Goal: Complete application form: Complete application form

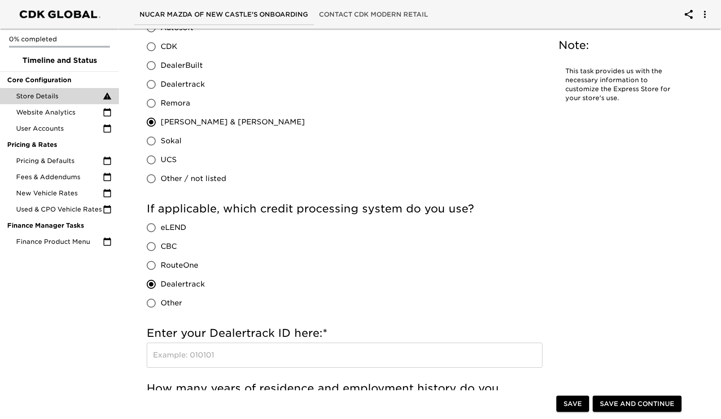
scroll to position [987, 0]
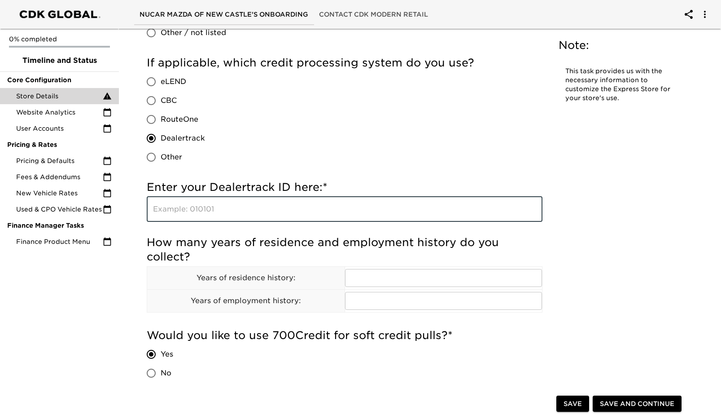
click at [240, 210] on input "text" at bounding box center [345, 209] width 396 height 25
click at [175, 212] on input "FP9ihIH" at bounding box center [345, 209] width 396 height 25
click at [184, 210] on input "FP9IH" at bounding box center [345, 209] width 396 height 25
type input "FP9IH"
click at [149, 117] on input "RouteOne" at bounding box center [151, 119] width 19 height 19
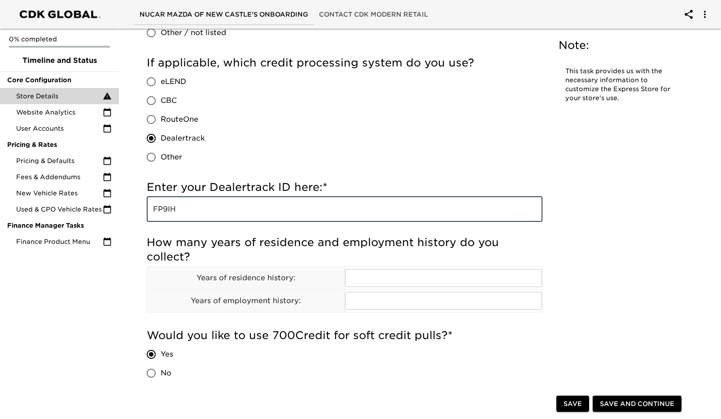
radio input "true"
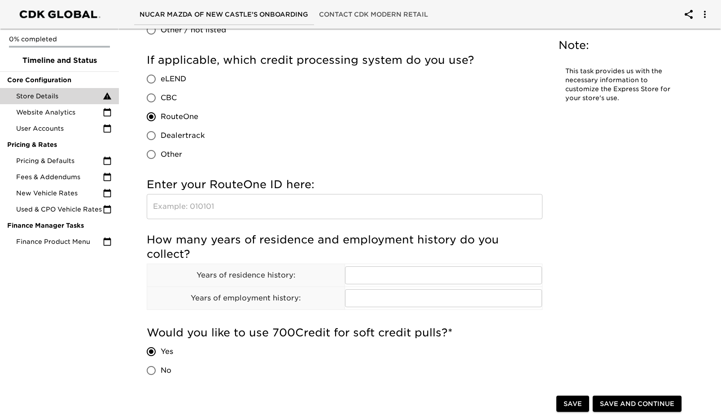
scroll to position [978, 0]
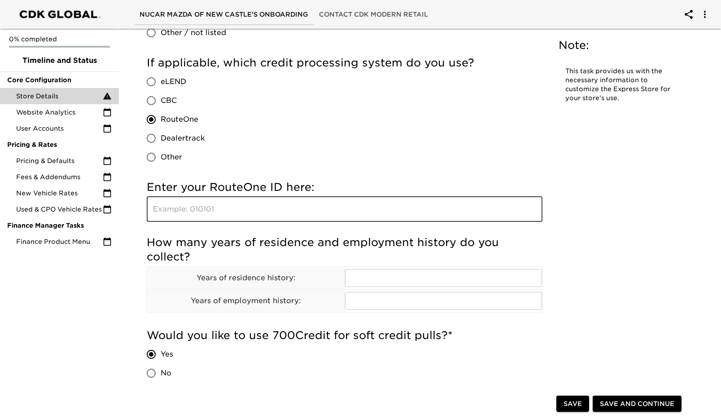
click at [189, 211] on input "text" at bounding box center [345, 209] width 396 height 25
type input "1FPIH"
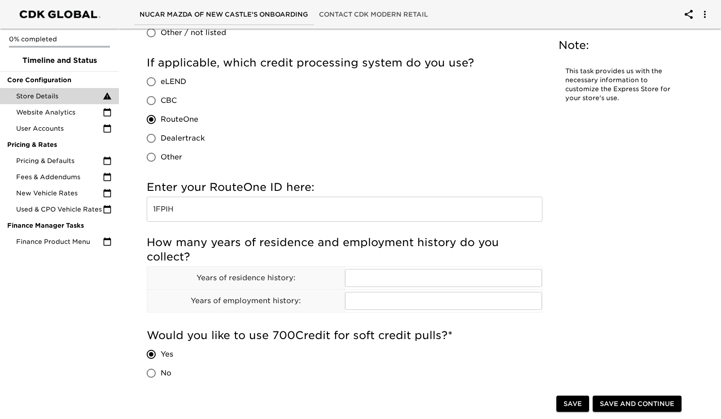
click at [557, 239] on div "Store Details Overdue! Note: This task provides us with the necessary informati…" at bounding box center [416, 165] width 556 height 2225
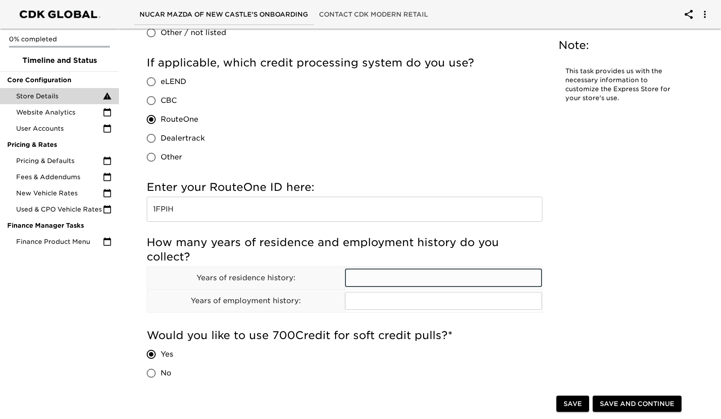
click at [372, 275] on input "text" at bounding box center [443, 278] width 197 height 18
drag, startPoint x: 493, startPoint y: 280, endPoint x: 335, endPoint y: 277, distance: 158.0
click at [335, 277] on tr "Years of residence history: 2 yrs or prior if less than 2 yrs ​" at bounding box center [344, 277] width 395 height 23
type input "2 yrs or prior if less than 2 yrs"
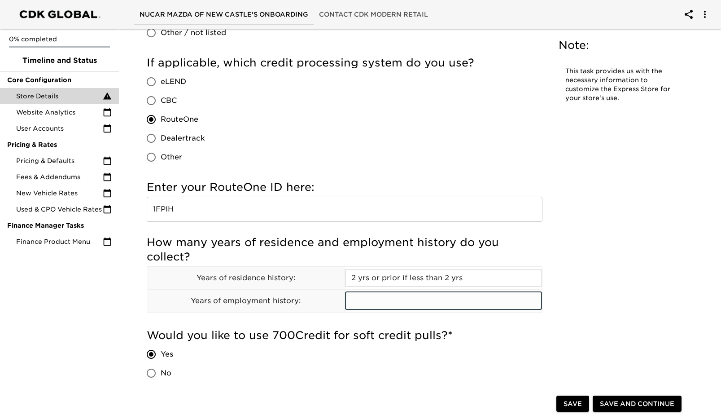
click at [363, 303] on input "text" at bounding box center [443, 301] width 197 height 18
paste input "2 yrs or prior if less than 2 yrs"
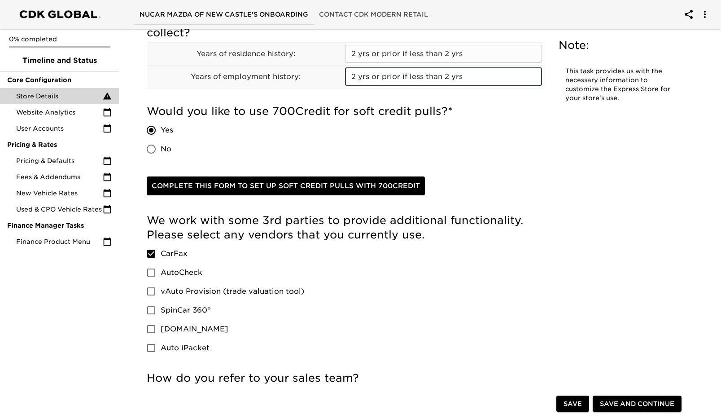
scroll to position [1203, 0]
type input "2 yrs or prior if less than 2 yrs"
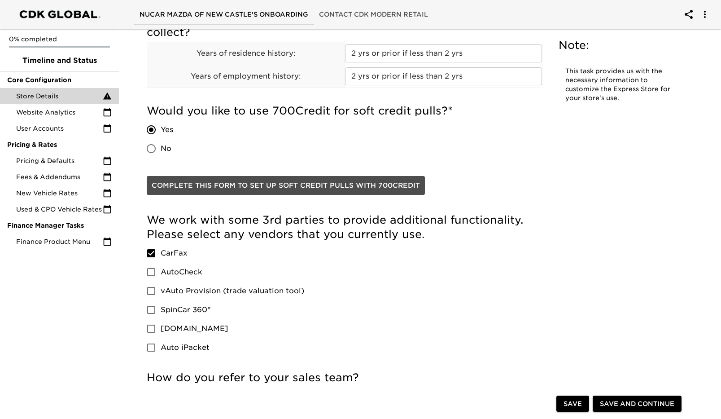
click at [359, 185] on span "Complete this form to set up soft credit pulls with 700Credit" at bounding box center [286, 185] width 268 height 12
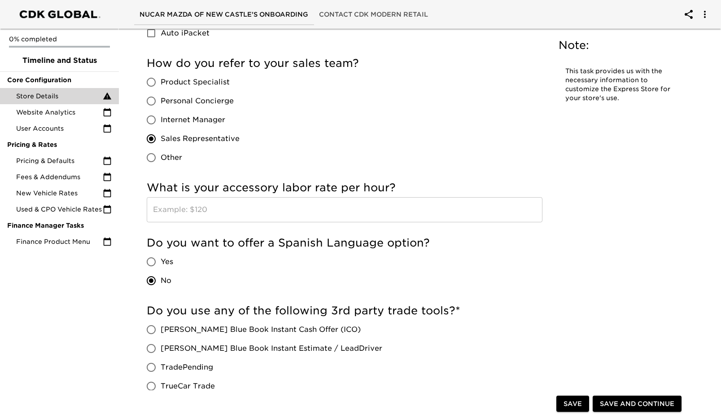
scroll to position [1606, 0]
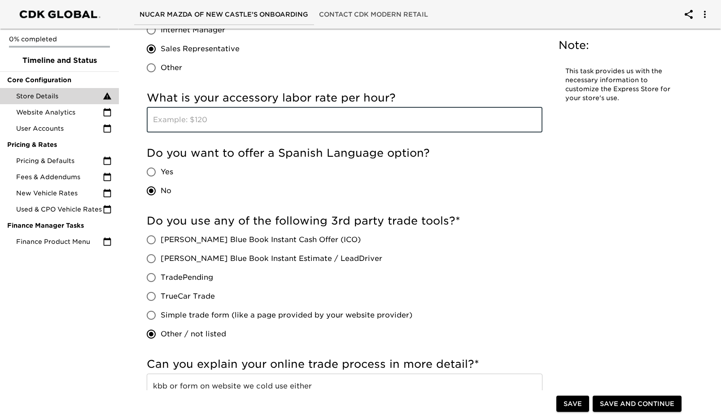
click at [168, 122] on input "text" at bounding box center [345, 119] width 396 height 25
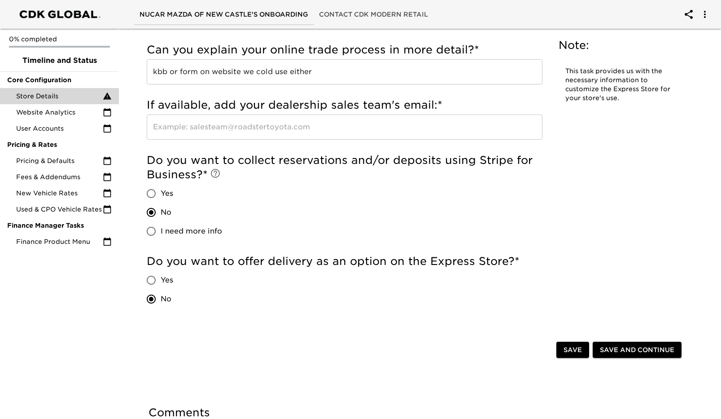
scroll to position [1995, 0]
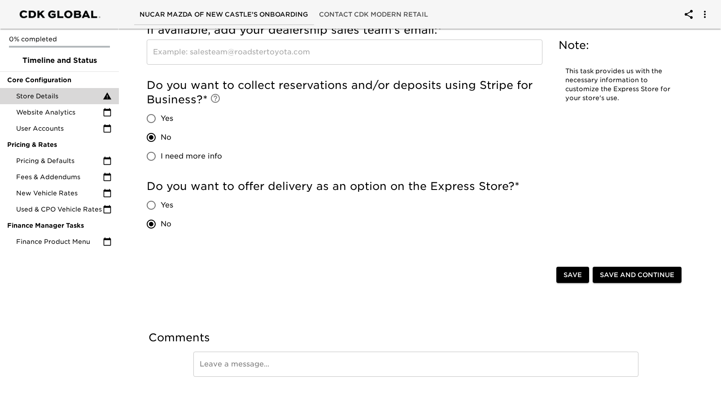
type input "189.95"
click at [572, 274] on span "Save" at bounding box center [573, 274] width 18 height 11
click at [620, 271] on span "Save and Continue" at bounding box center [637, 274] width 74 height 11
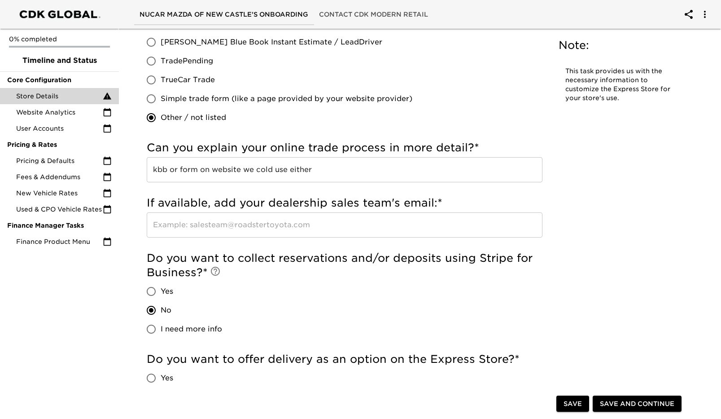
scroll to position [1929, 0]
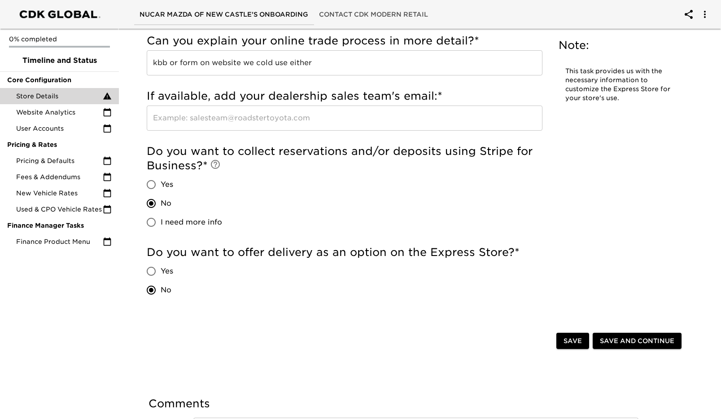
click at [214, 116] on input "text" at bounding box center [345, 117] width 396 height 25
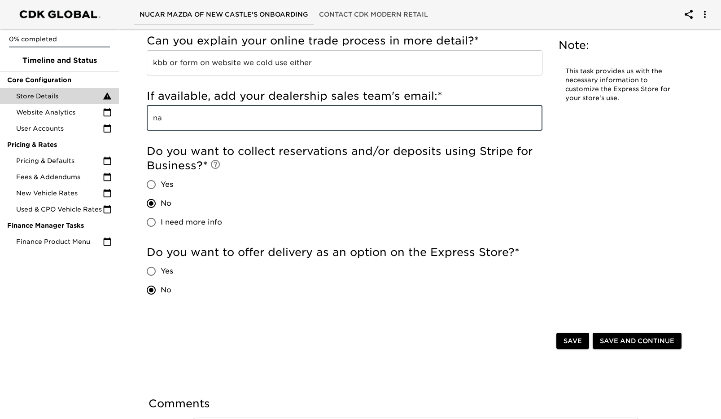
type input "na"
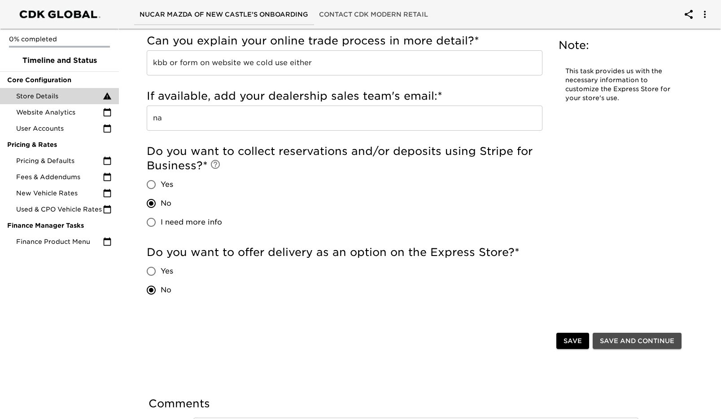
click at [622, 341] on span "Save and Continue" at bounding box center [637, 340] width 74 height 11
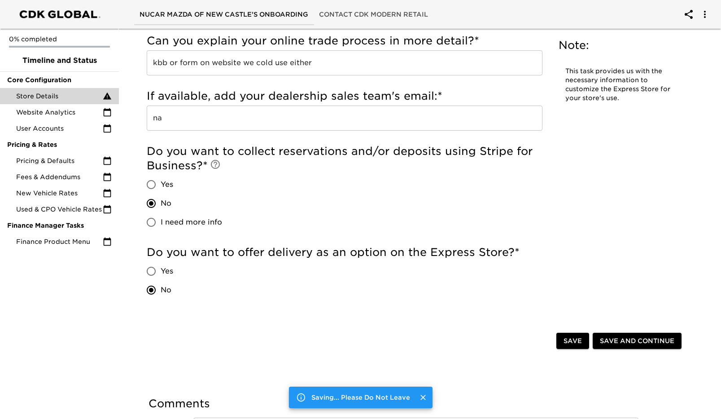
scroll to position [0, 0]
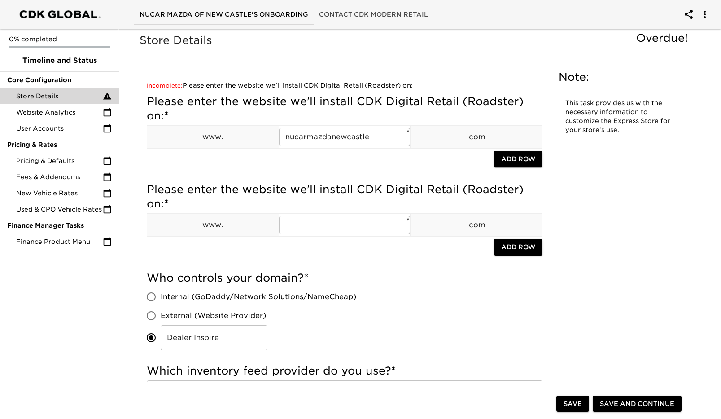
click at [514, 159] on span "Add Row" at bounding box center [518, 158] width 34 height 11
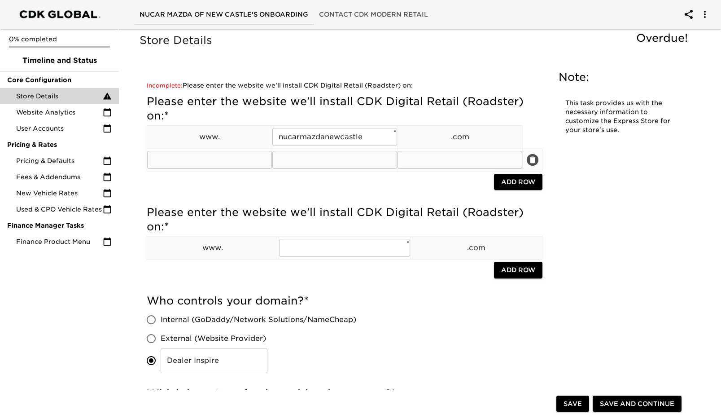
click at [532, 160] on icon "delete" at bounding box center [532, 159] width 5 height 7
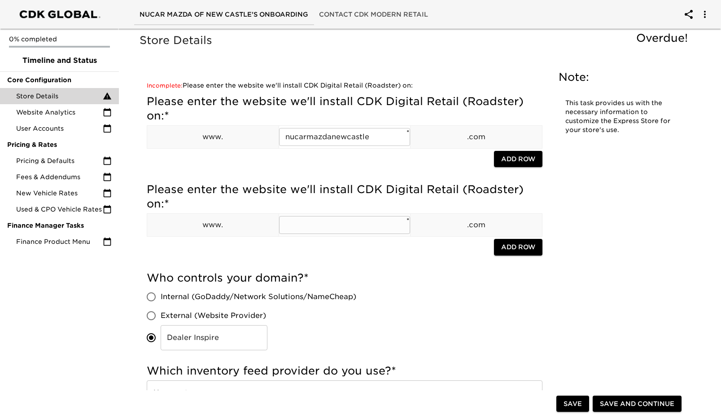
click at [346, 227] on input "text" at bounding box center [344, 225] width 131 height 18
type input "nucarmazdanewcastle"
click at [377, 275] on h5 "Who controls your domain? *" at bounding box center [345, 278] width 396 height 14
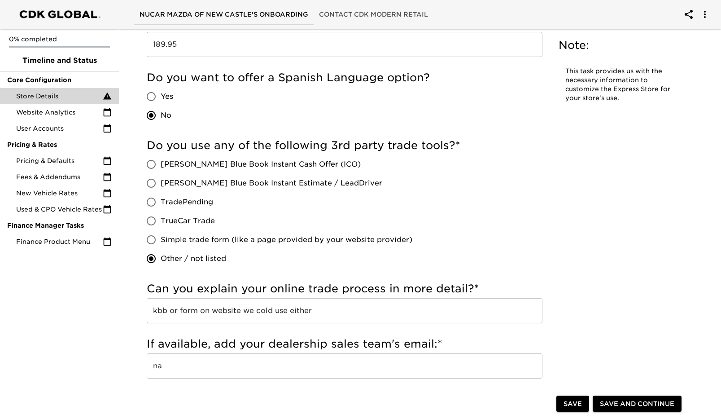
scroll to position [1750, 0]
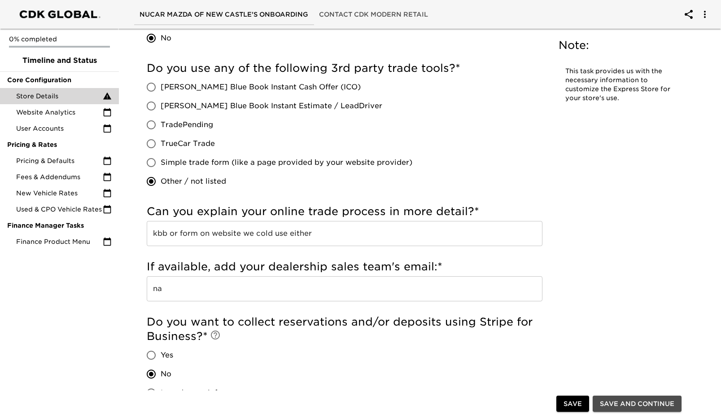
click at [617, 397] on button "Save and Continue" at bounding box center [637, 403] width 89 height 17
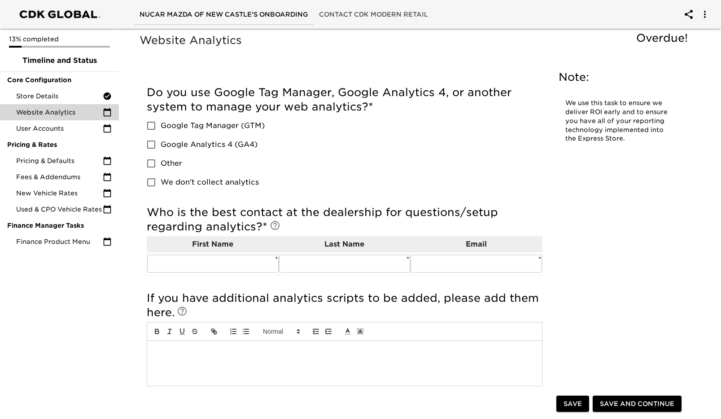
click at [154, 143] on input "Google Analytics 4 (GA4)" at bounding box center [151, 144] width 19 height 19
checkbox input "true"
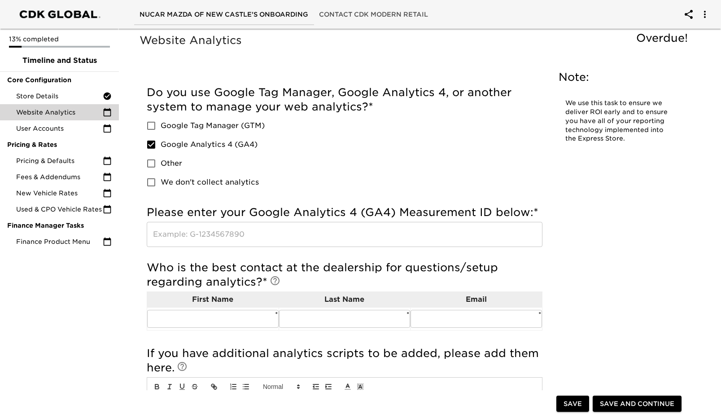
click at [150, 125] on input "Google Tag Manager (GTM)" at bounding box center [151, 125] width 19 height 19
checkbox input "true"
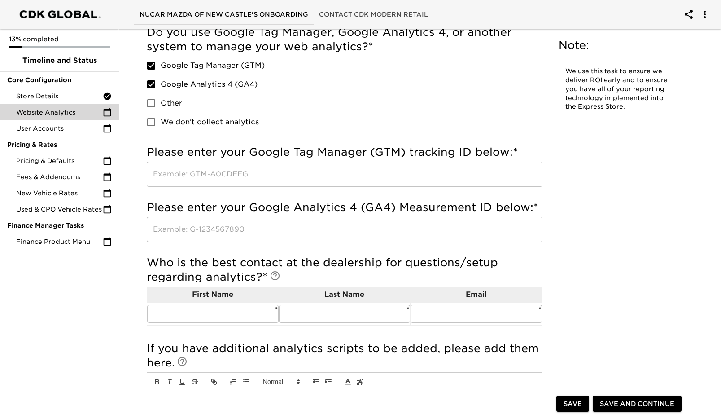
scroll to position [135, 0]
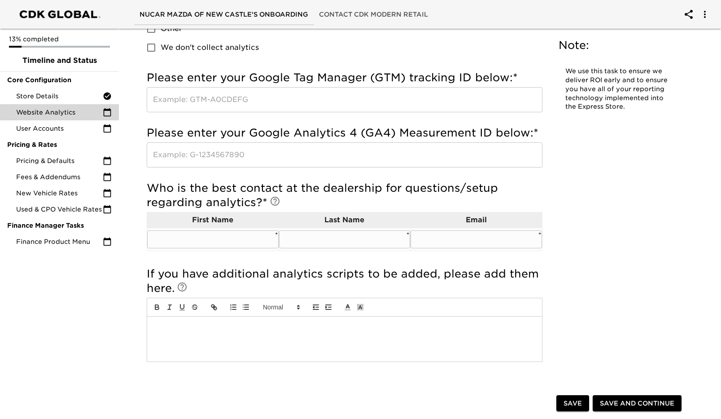
click at [223, 235] on input "text" at bounding box center [212, 239] width 131 height 18
type input "[PERSON_NAME]"
click at [320, 238] on input "text" at bounding box center [344, 239] width 131 height 18
type input "Gell"
click at [448, 240] on input "text" at bounding box center [476, 239] width 131 height 18
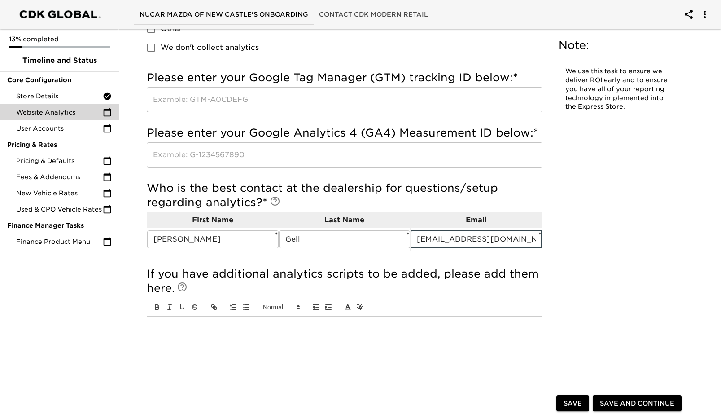
scroll to position [224, 0]
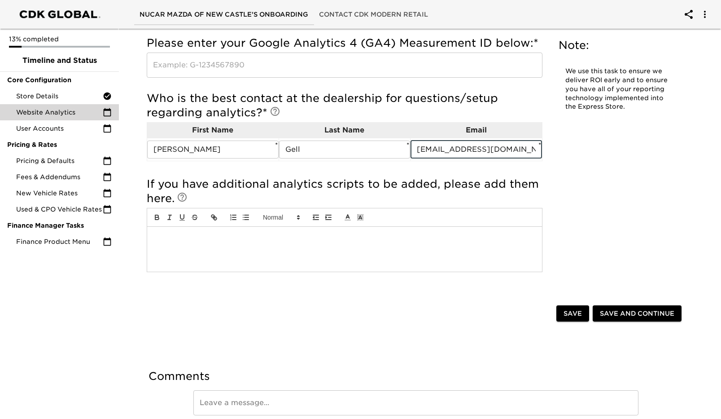
type input "[EMAIL_ADDRESS][DOMAIN_NAME]"
click at [396, 254] on div at bounding box center [344, 249] width 395 height 45
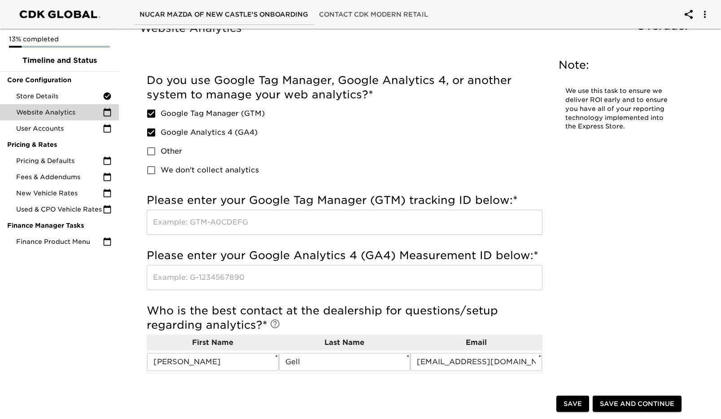
scroll to position [0, 0]
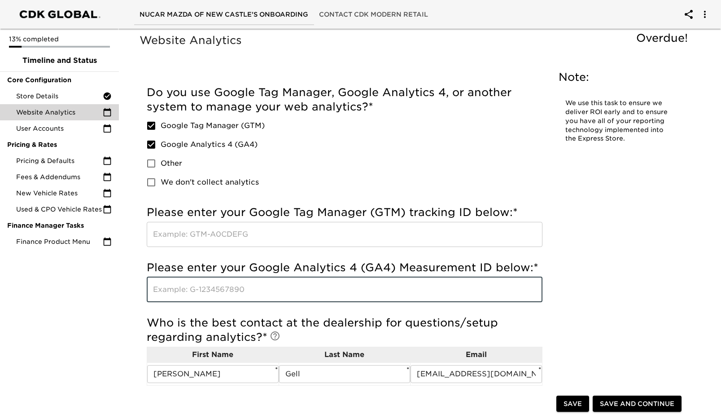
click at [184, 282] on input "text" at bounding box center [345, 289] width 396 height 25
paste input "ID: G-BVNG1ER70B"
type input "ID: G-BVNG1ER70B"
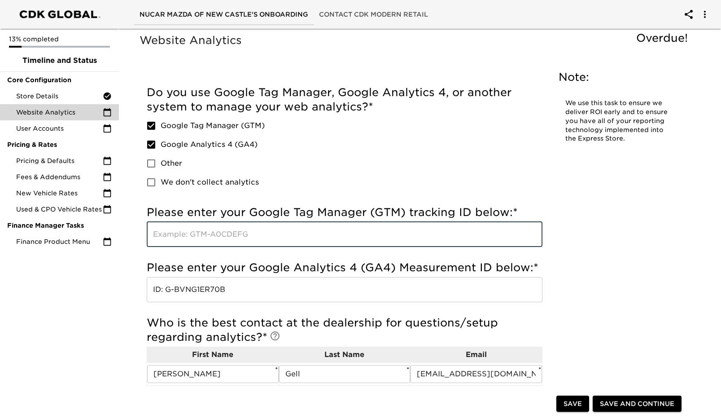
paste input "c7mTE2DaQdC0xOZ0Pb7-ZA"
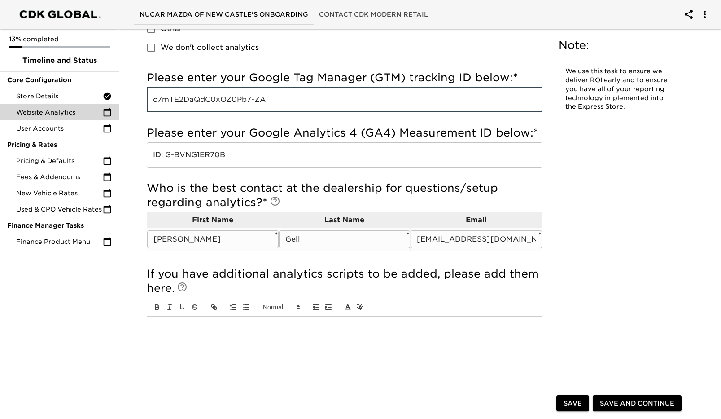
type input "c7mTE2DaQdC0xOZ0Pb7-ZA"
click at [201, 244] on input "[PERSON_NAME]" at bounding box center [212, 239] width 131 height 18
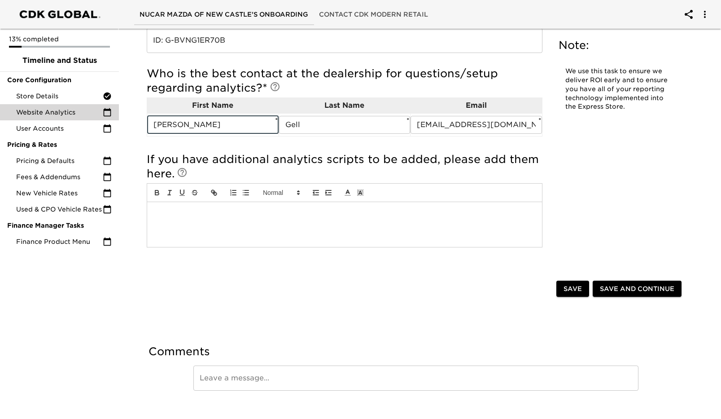
scroll to position [263, 0]
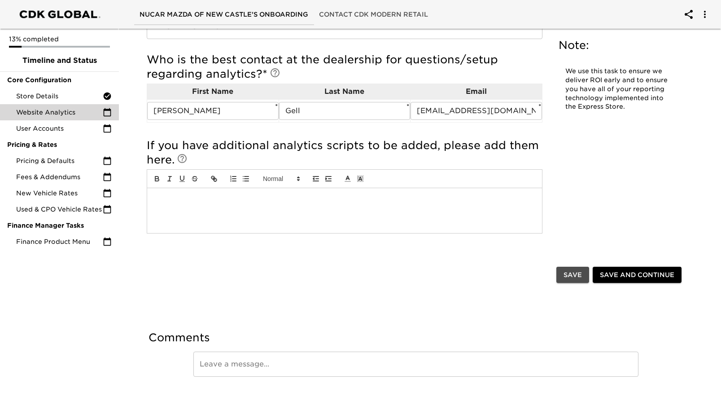
click at [570, 271] on span "Save" at bounding box center [573, 274] width 18 height 11
click at [626, 275] on span "Save and Continue" at bounding box center [637, 274] width 74 height 11
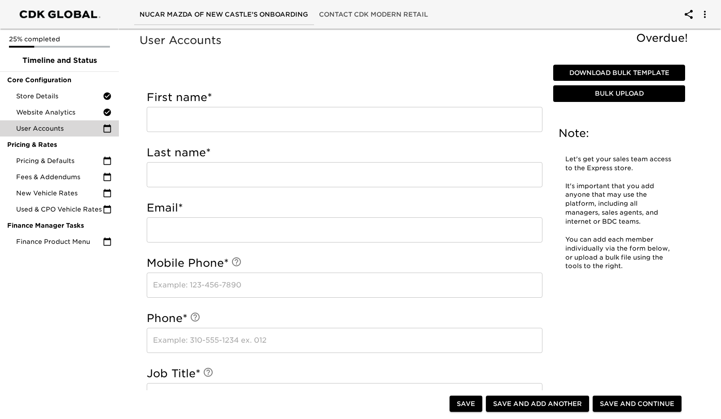
click at [208, 118] on input "text" at bounding box center [345, 119] width 396 height 25
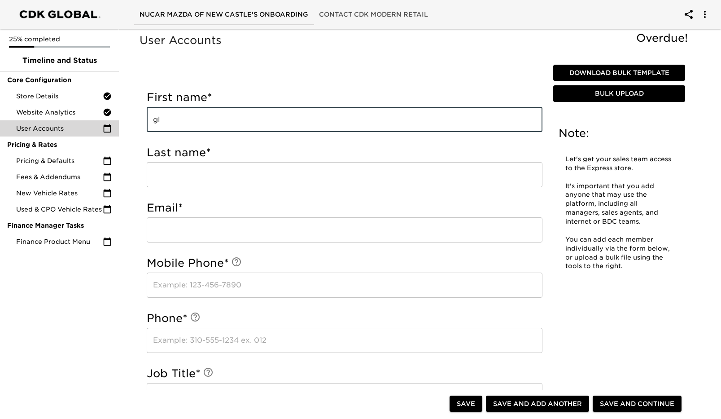
type input "g"
type input "[PERSON_NAME]"
click at [172, 178] on input "text" at bounding box center [345, 174] width 396 height 25
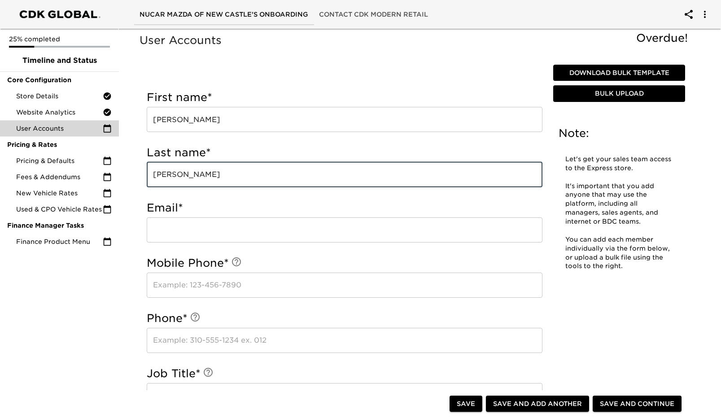
type input "[PERSON_NAME]"
click at [206, 236] on input "email" at bounding box center [345, 229] width 396 height 25
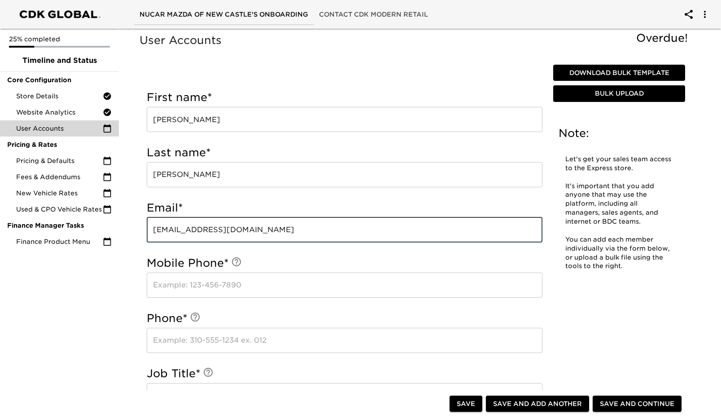
type input "[EMAIL_ADDRESS][DOMAIN_NAME]"
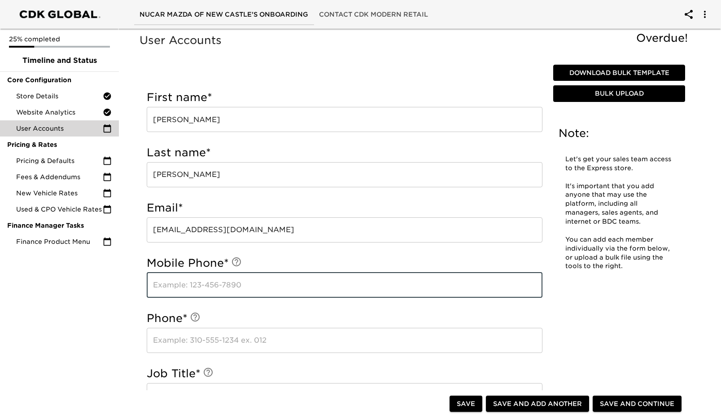
click at [179, 281] on input "text" at bounding box center [345, 284] width 396 height 25
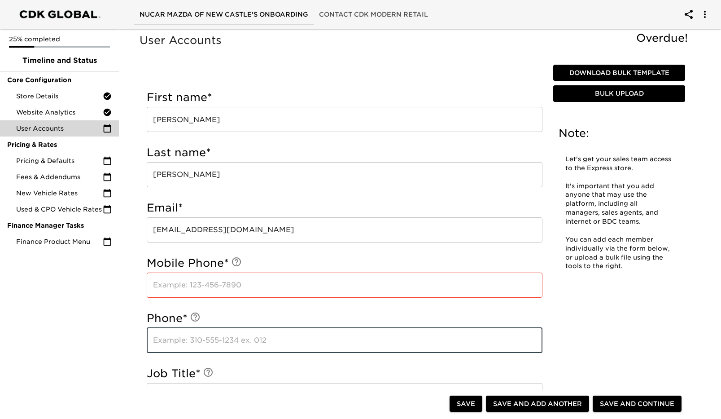
click at [228, 337] on input "text" at bounding box center [345, 340] width 396 height 25
type input "3026135448"
click at [280, 369] on h5 "Job Title *" at bounding box center [345, 373] width 396 height 14
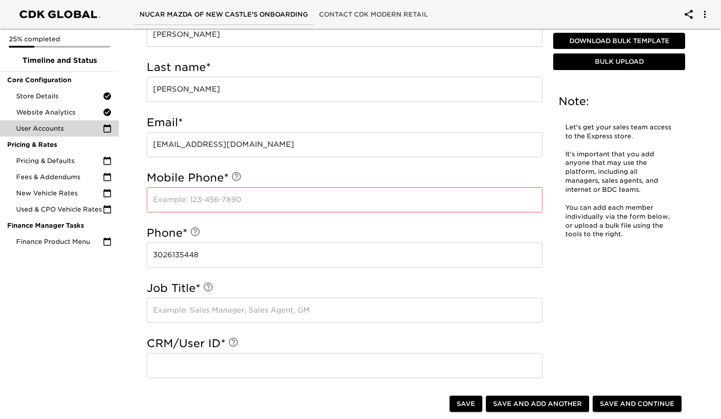
scroll to position [135, 0]
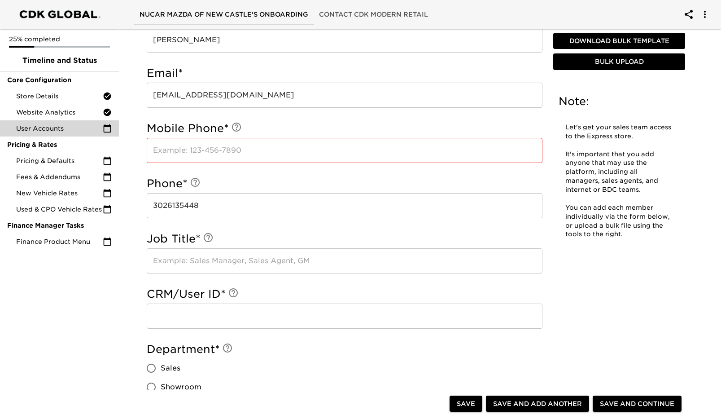
click at [184, 152] on input "text" at bounding box center [345, 150] width 396 height 25
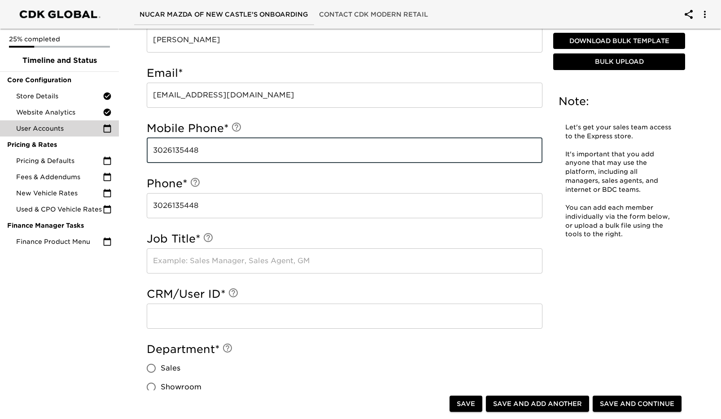
type input "3026135448"
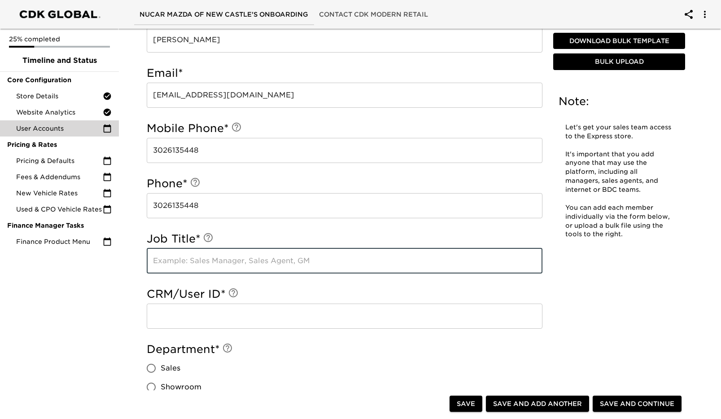
click at [238, 260] on input "text" at bounding box center [345, 260] width 396 height 25
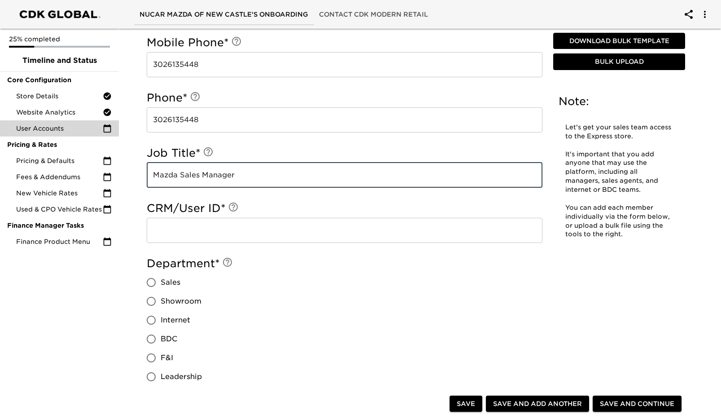
scroll to position [224, 0]
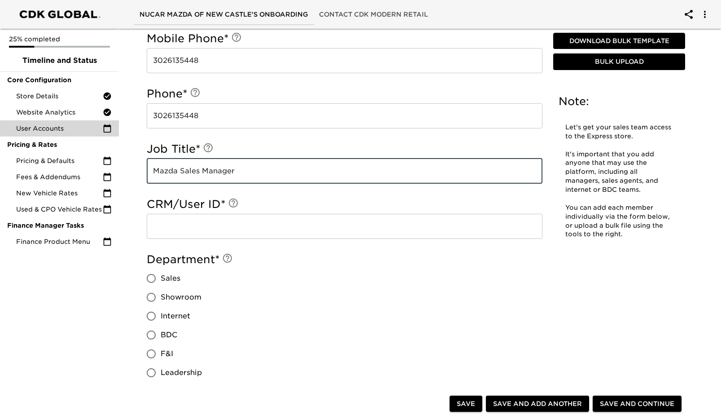
type input "Mazda Sales Manager"
click at [161, 224] on input "text" at bounding box center [345, 226] width 396 height 25
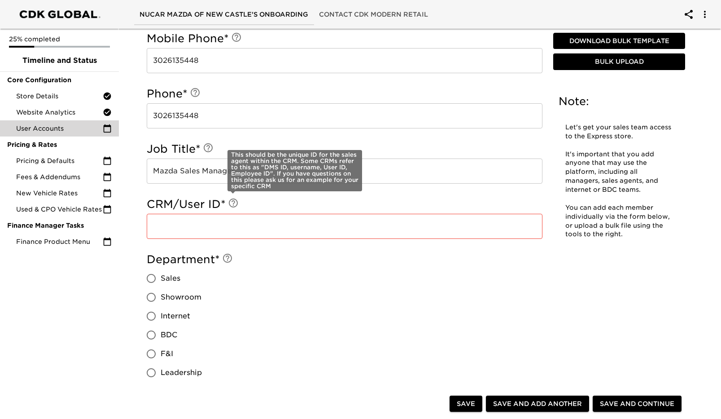
click at [234, 206] on icon at bounding box center [233, 202] width 11 height 11
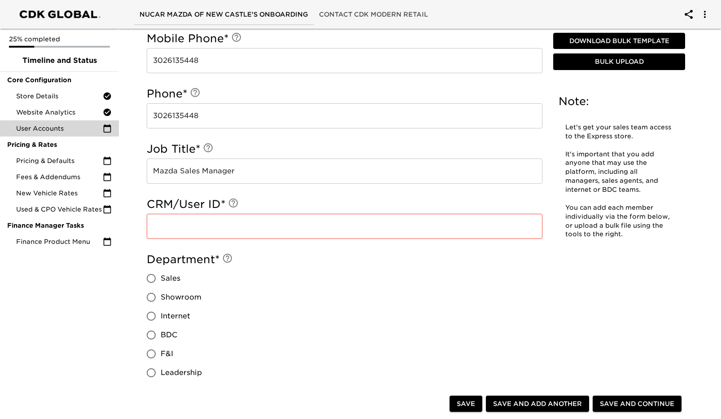
click at [174, 221] on input "text" at bounding box center [345, 226] width 396 height 25
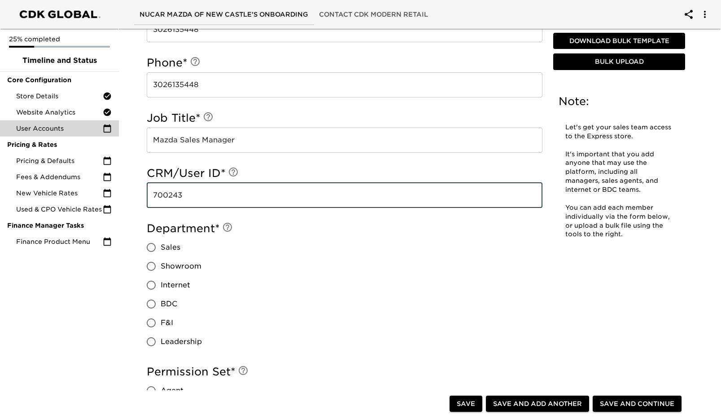
scroll to position [269, 0]
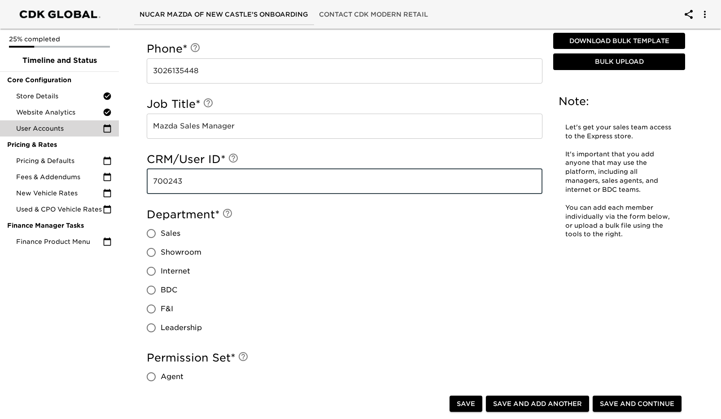
type input "700243"
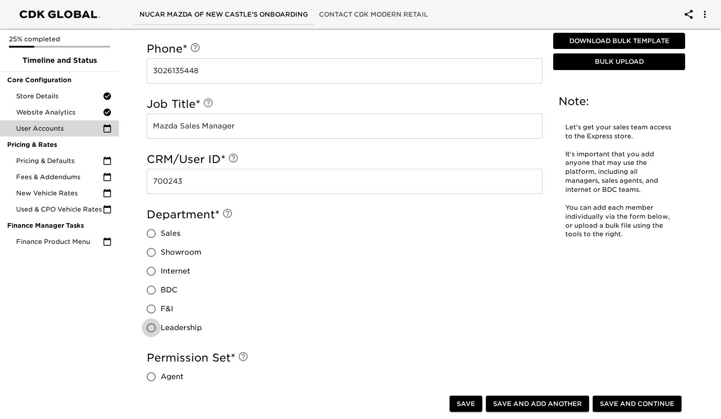
click at [152, 328] on input "Leadership" at bounding box center [151, 327] width 19 height 19
radio input "true"
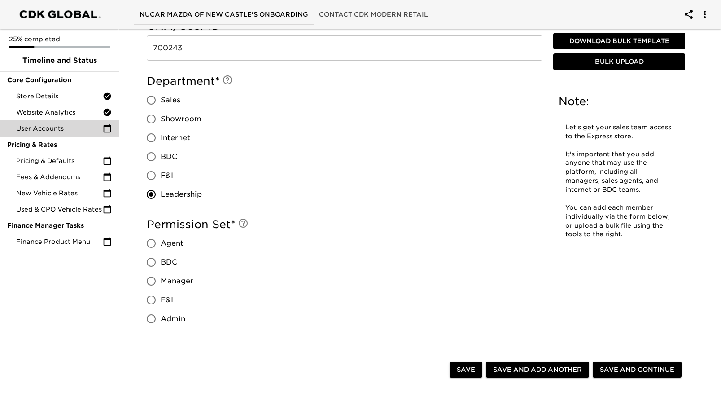
scroll to position [404, 0]
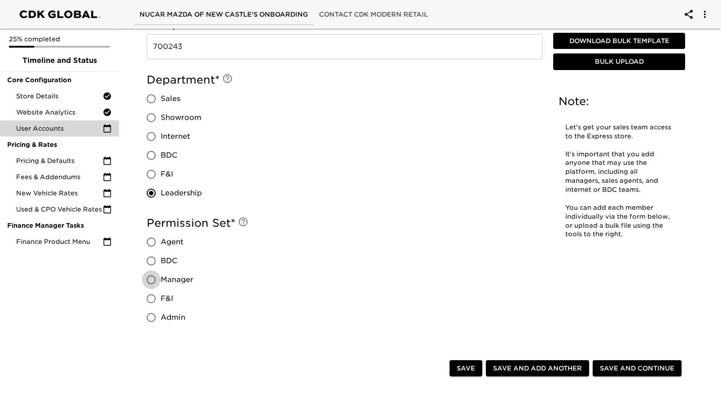
click at [149, 277] on input "Manager" at bounding box center [151, 279] width 19 height 19
radio input "true"
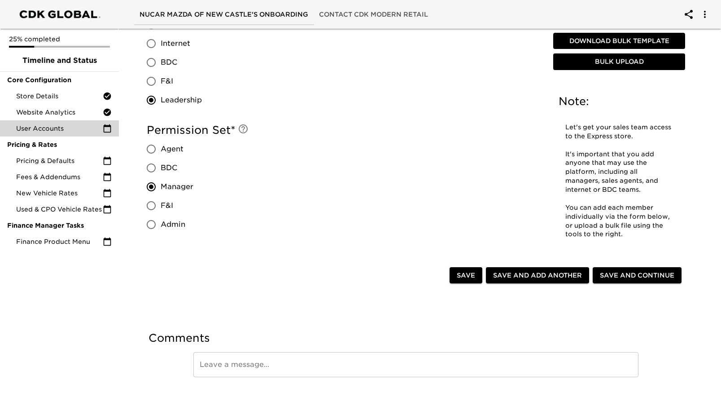
scroll to position [497, 0]
click at [462, 273] on span "Save" at bounding box center [466, 274] width 18 height 11
radio input "true"
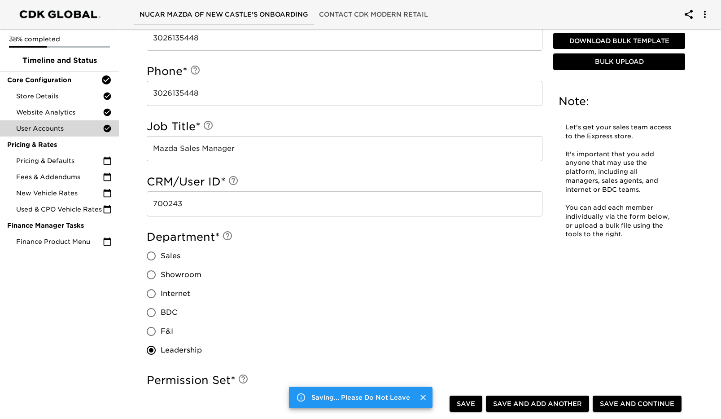
scroll to position [748, 0]
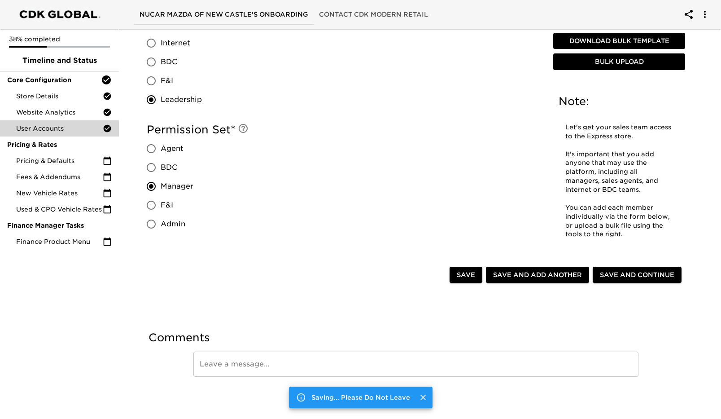
radio input "false"
type input "[PERSON_NAME]"
type input "[EMAIL_ADDRESS][DOMAIN_NAME]"
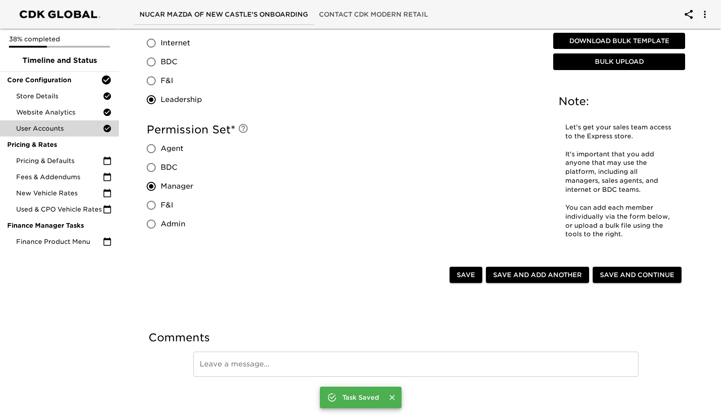
type input "3026135448"
type input "Mazda Sales Manager"
type input "700243"
radio input "true"
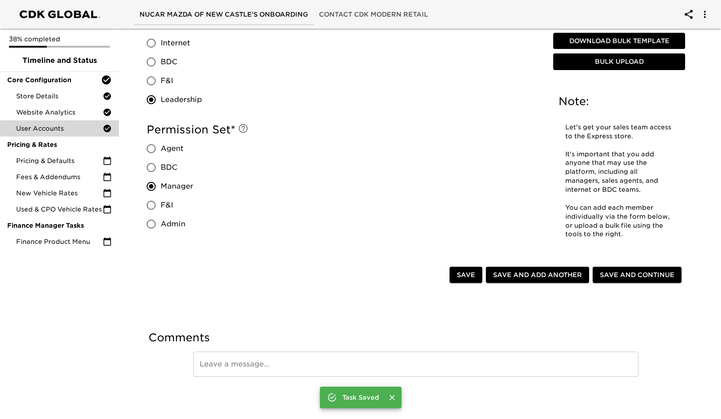
radio input "true"
click at [537, 275] on span "Save and Add Another" at bounding box center [537, 274] width 89 height 11
radio input "false"
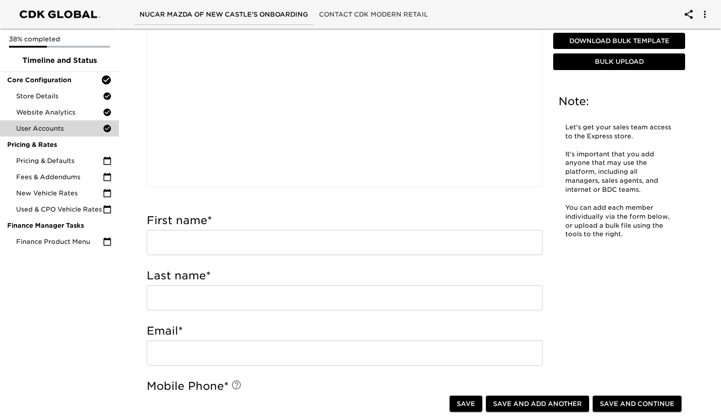
scroll to position [209, 0]
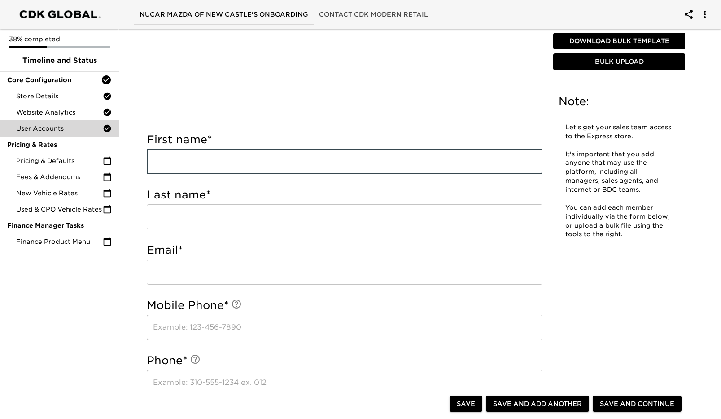
click at [214, 173] on input "text" at bounding box center [345, 161] width 396 height 25
type input "[PERSON_NAME]"
click at [230, 213] on input "text" at bounding box center [345, 216] width 396 height 25
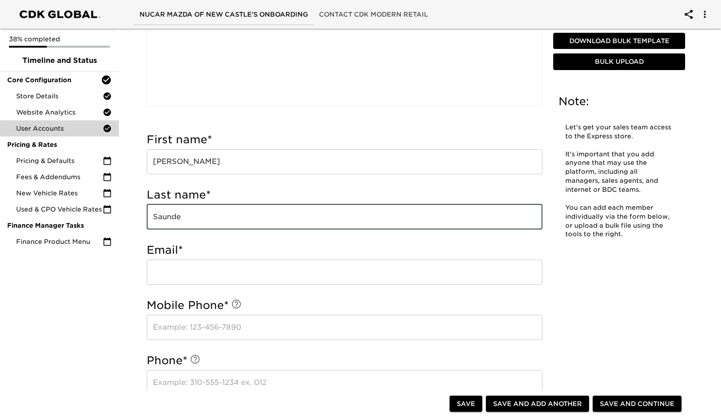
type input "Saunder"
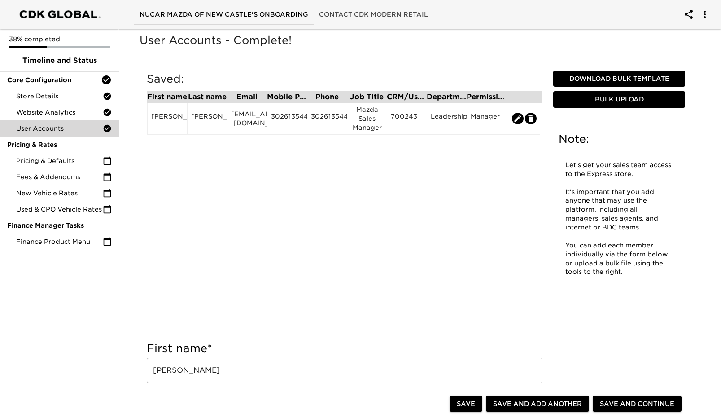
scroll to position [224, 0]
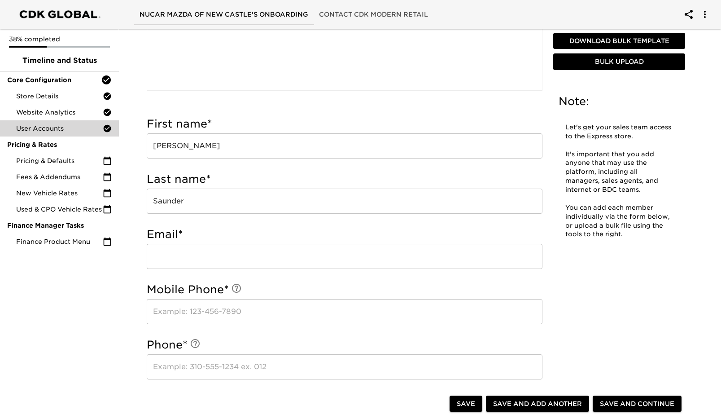
click at [175, 261] on input "email" at bounding box center [345, 256] width 396 height 25
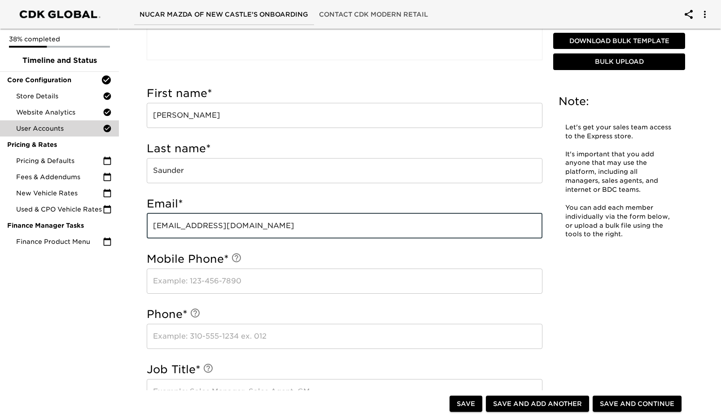
scroll to position [314, 0]
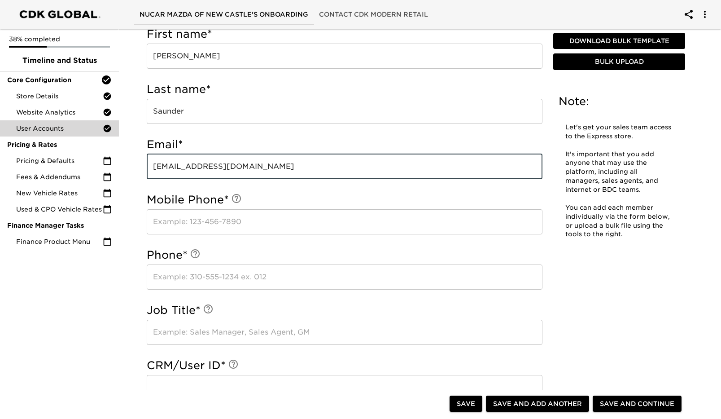
type input "[EMAIL_ADDRESS][DOMAIN_NAME]"
click at [165, 220] on input "text" at bounding box center [345, 221] width 396 height 25
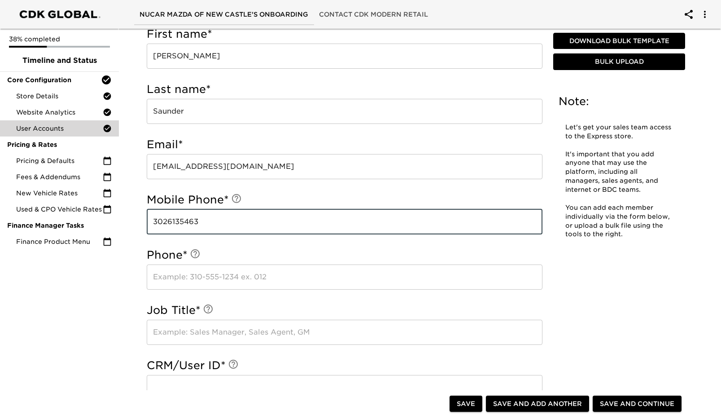
type input "3026135463"
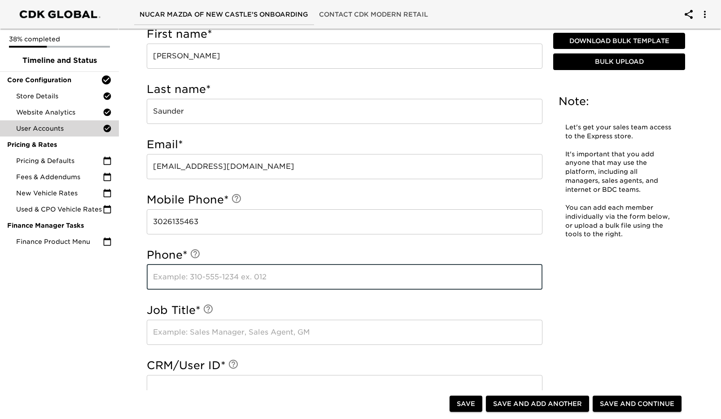
click at [212, 284] on input "text" at bounding box center [345, 276] width 396 height 25
type input "3023222438"
click at [244, 332] on input "text" at bounding box center [345, 331] width 396 height 25
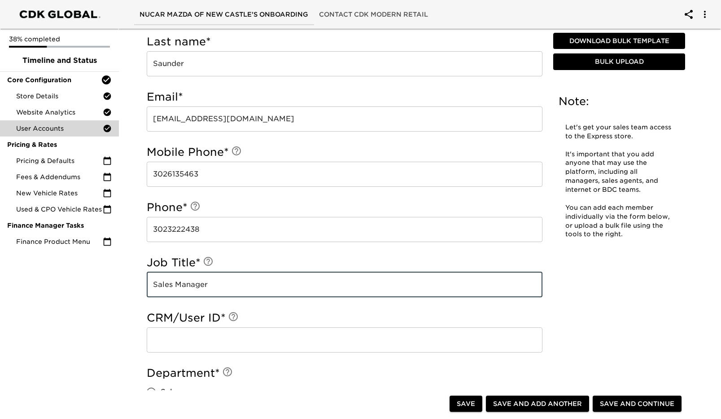
scroll to position [449, 0]
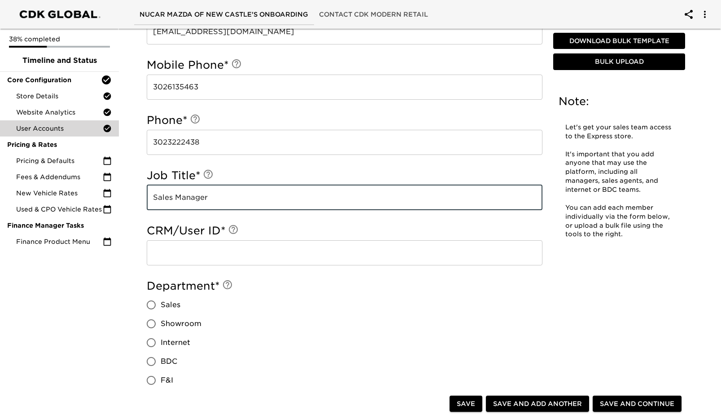
type input "Sales Manager"
click at [191, 260] on input "text" at bounding box center [345, 252] width 396 height 25
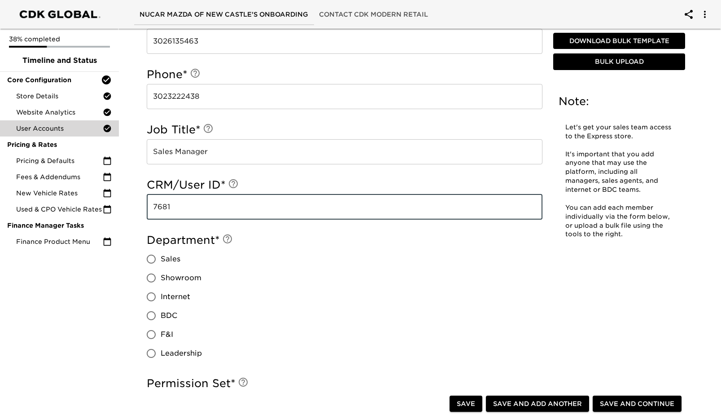
scroll to position [538, 0]
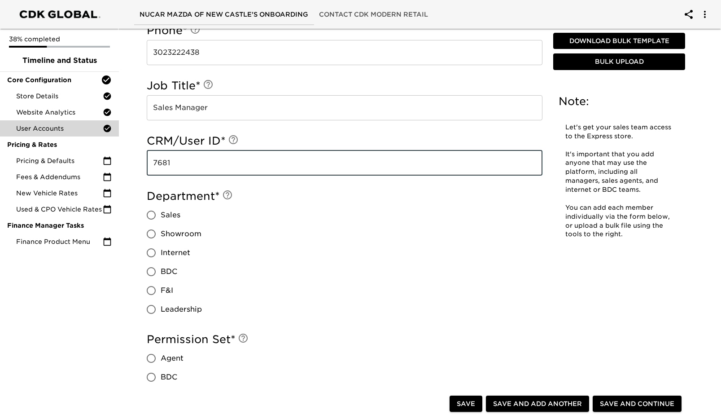
type input "7681"
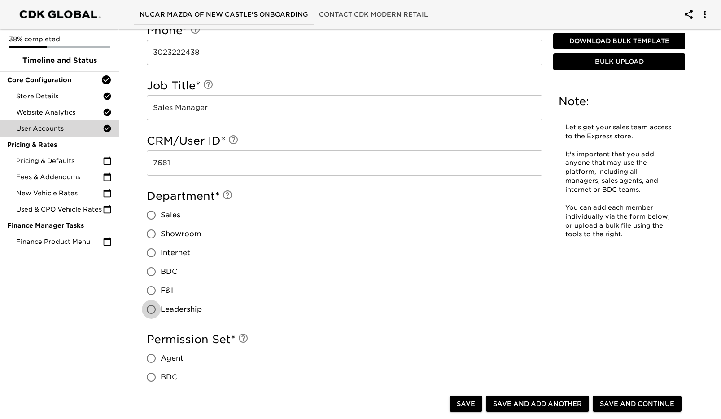
click at [154, 306] on input "Leadership" at bounding box center [151, 309] width 19 height 19
radio input "true"
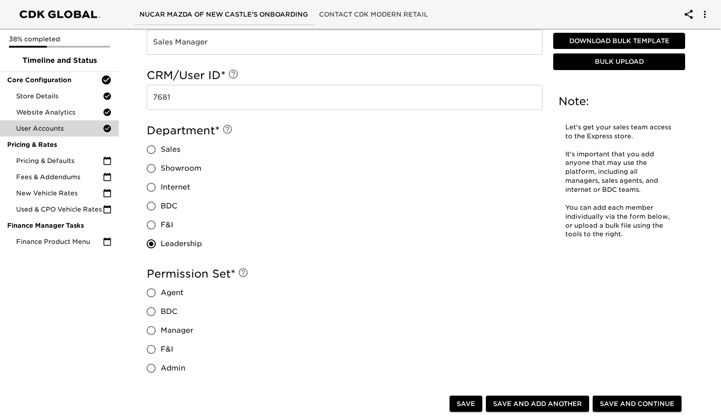
scroll to position [673, 0]
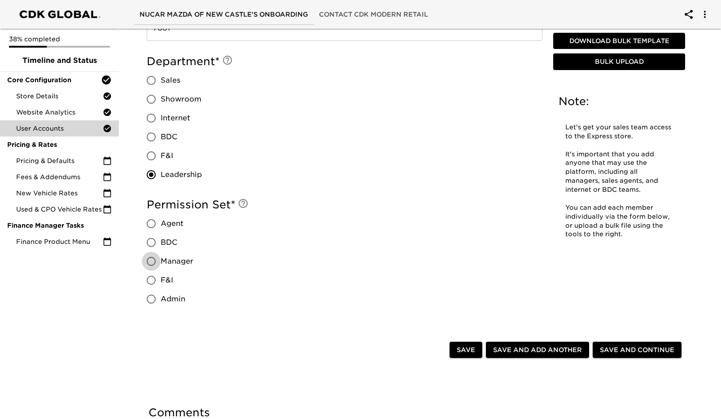
click at [151, 260] on input "Manager" at bounding box center [151, 261] width 19 height 19
radio input "true"
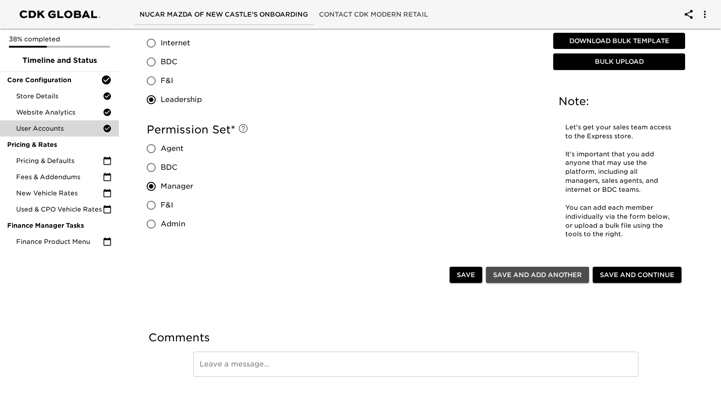
click at [547, 271] on span "Save and Add Another" at bounding box center [537, 274] width 89 height 11
radio input "false"
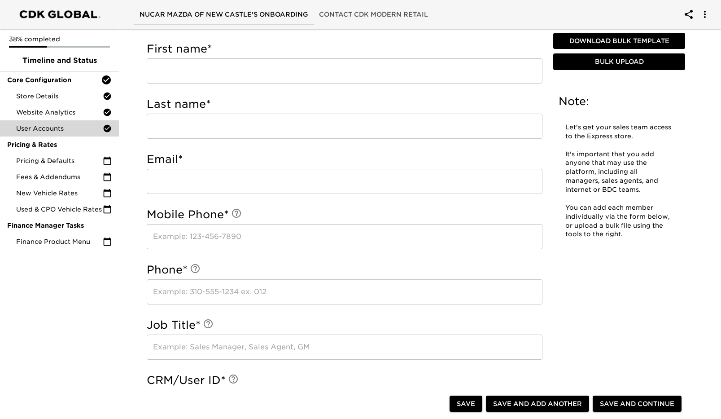
scroll to position [165, 0]
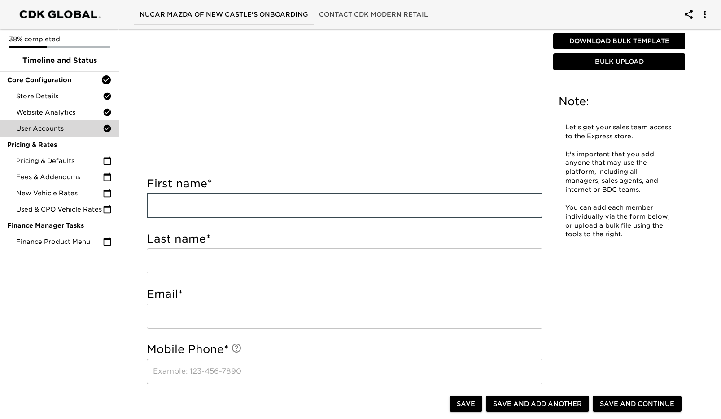
click at [227, 213] on input "text" at bounding box center [345, 205] width 396 height 25
type input "[PERSON_NAME]"
click at [224, 255] on input "text" at bounding box center [345, 260] width 396 height 25
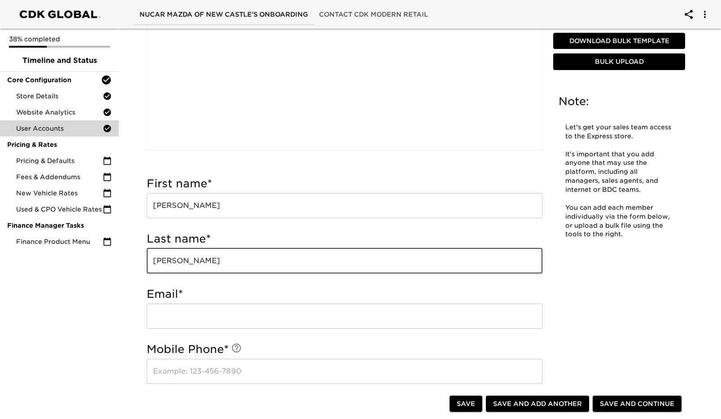
type input "[PERSON_NAME]"
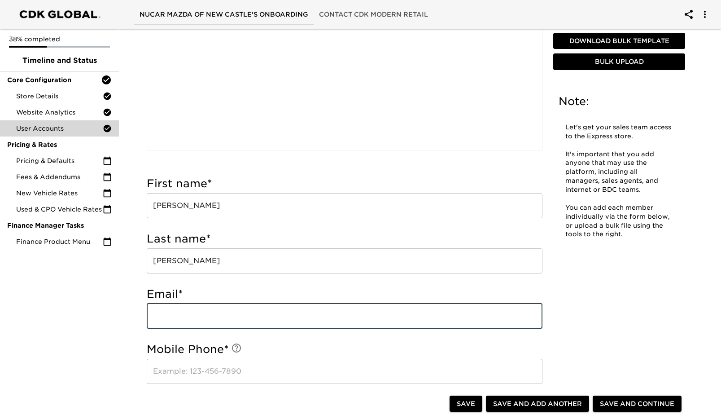
click at [223, 324] on input "email" at bounding box center [345, 315] width 396 height 25
type input "[EMAIL_ADDRESS][DOMAIN_NAME]"
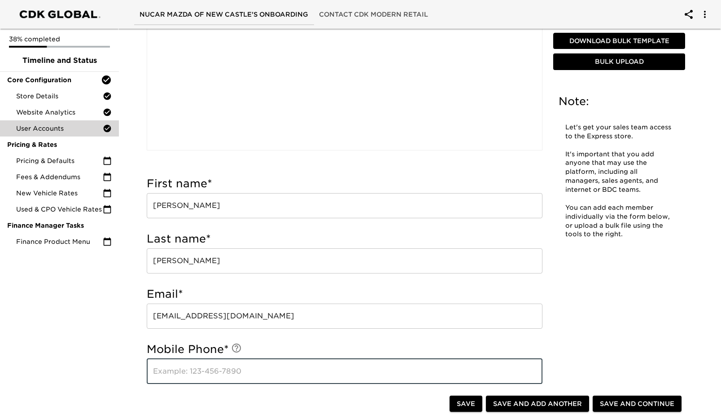
click at [212, 372] on input "text" at bounding box center [345, 371] width 396 height 25
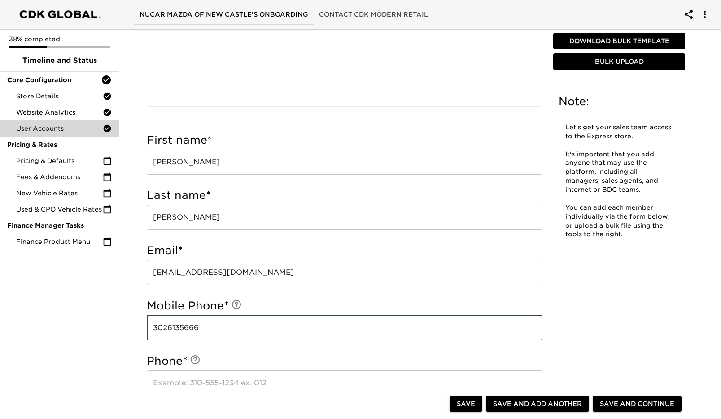
scroll to position [299, 0]
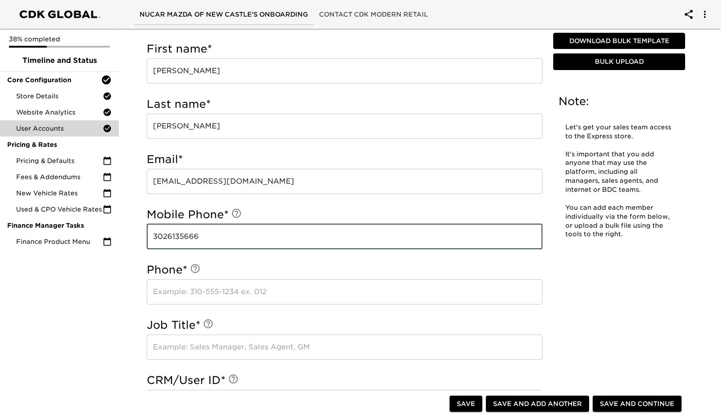
type input "3026135666"
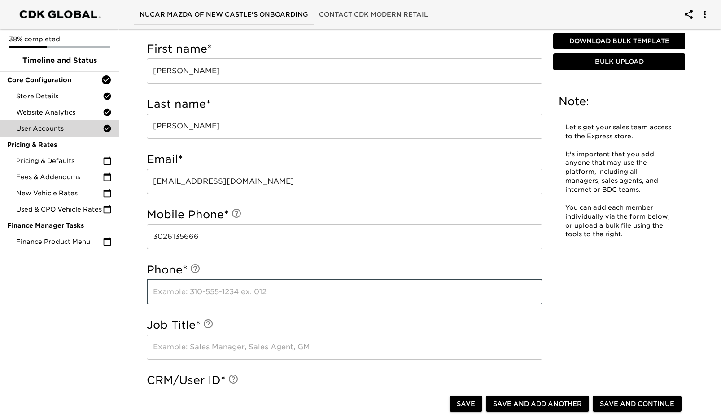
click at [219, 291] on input "text" at bounding box center [345, 291] width 396 height 25
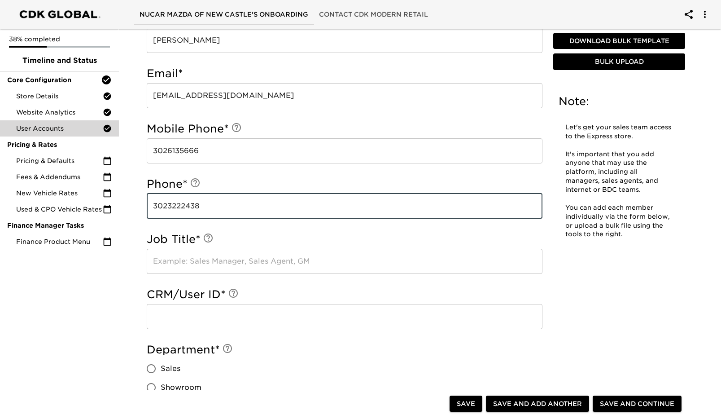
scroll to position [479, 0]
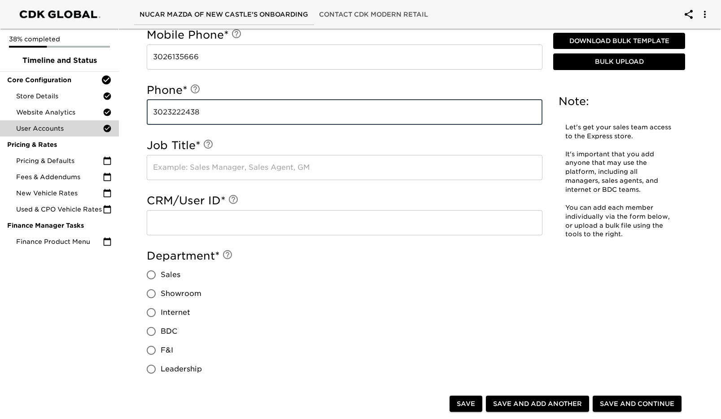
type input "3023222438"
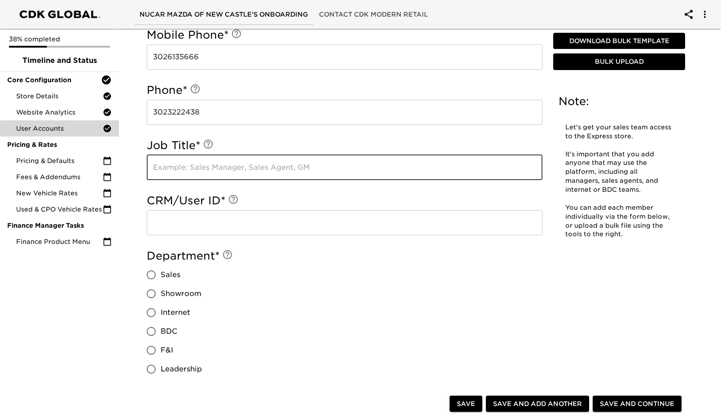
click at [206, 171] on input "text" at bounding box center [345, 167] width 396 height 25
type input "Sales Manager"
click at [175, 221] on input "text" at bounding box center [345, 222] width 396 height 25
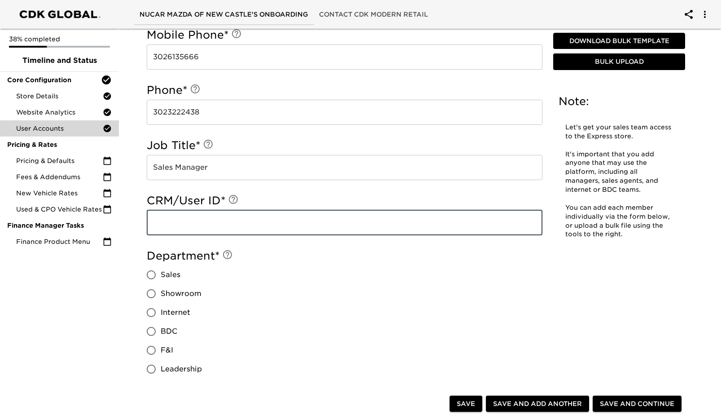
click at [146, 369] on input "Leadership" at bounding box center [151, 368] width 19 height 19
radio input "true"
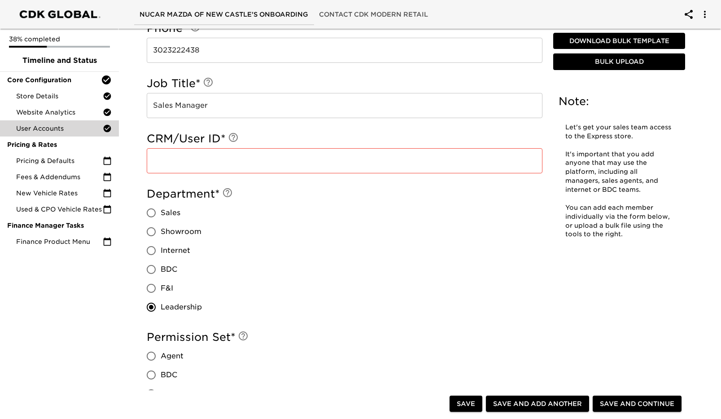
scroll to position [613, 0]
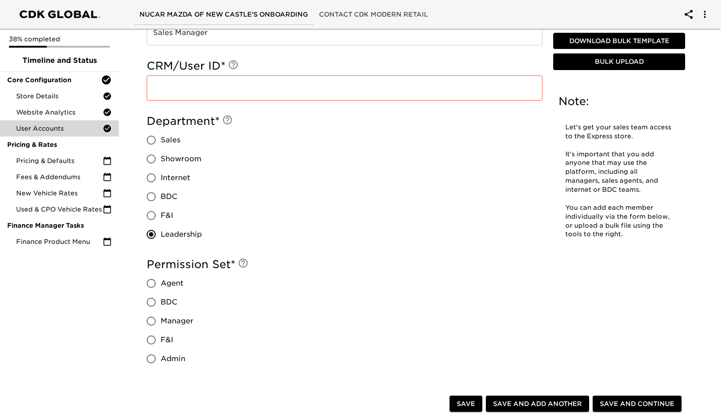
click at [151, 322] on input "Manager" at bounding box center [151, 320] width 19 height 19
radio input "true"
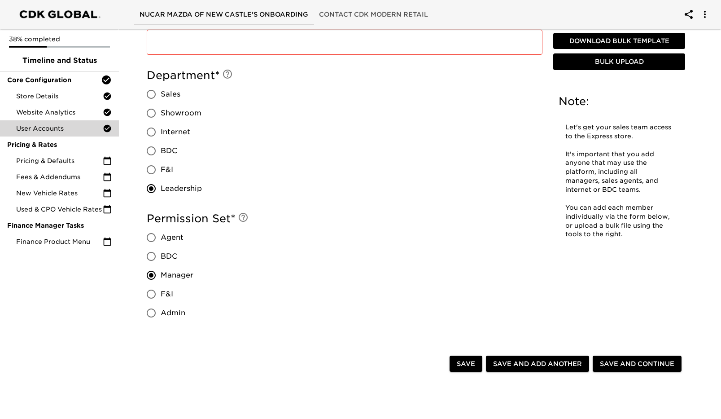
scroll to position [703, 0]
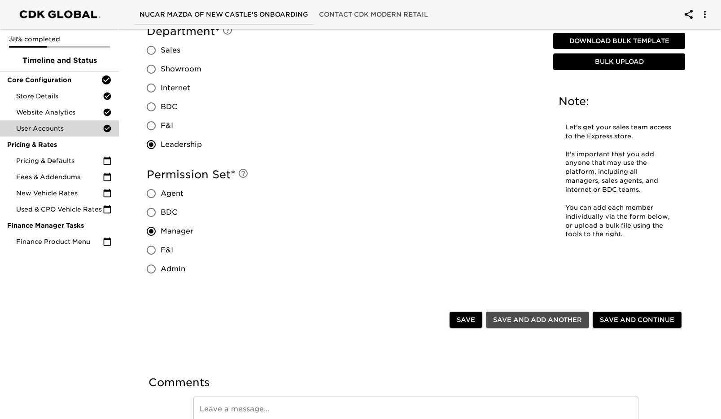
click at [562, 320] on span "Save and Add Another" at bounding box center [537, 319] width 89 height 11
radio input "false"
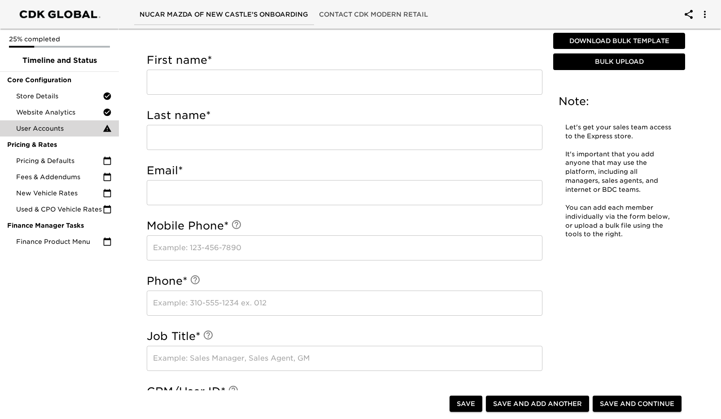
scroll to position [210, 0]
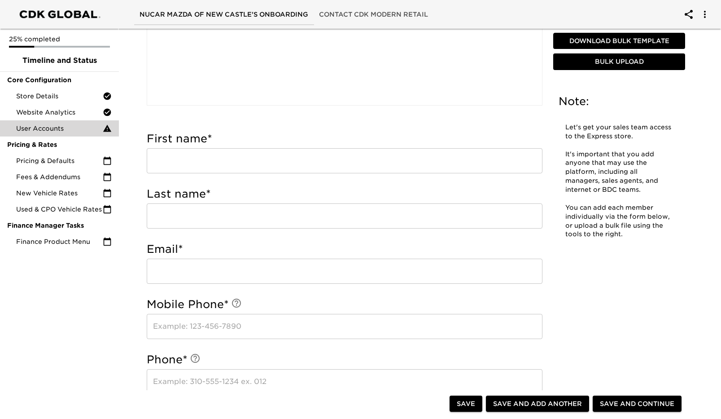
click at [210, 158] on input "text" at bounding box center [345, 160] width 396 height 25
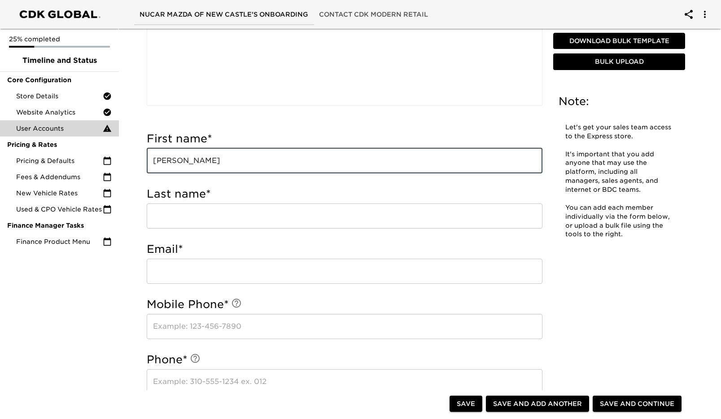
type input "[PERSON_NAME]"
click at [184, 215] on input "text" at bounding box center [345, 215] width 396 height 25
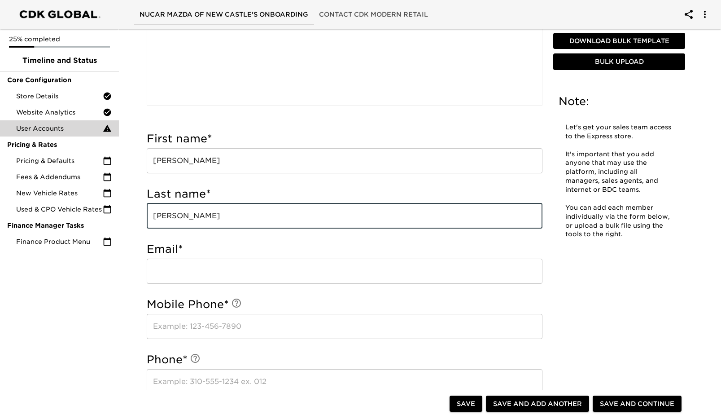
type input "[PERSON_NAME]"
click at [153, 265] on input "email" at bounding box center [345, 270] width 396 height 25
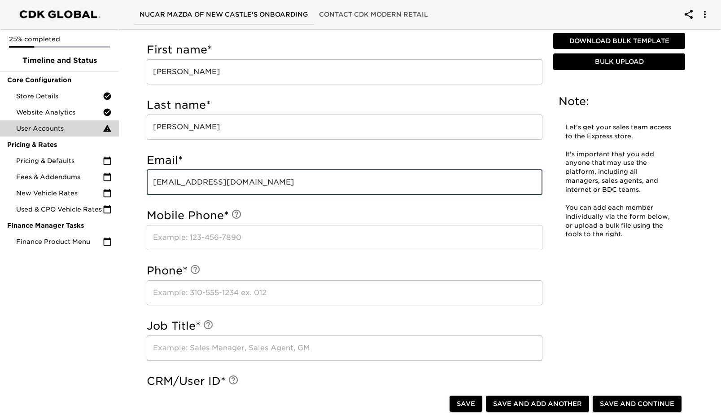
scroll to position [299, 0]
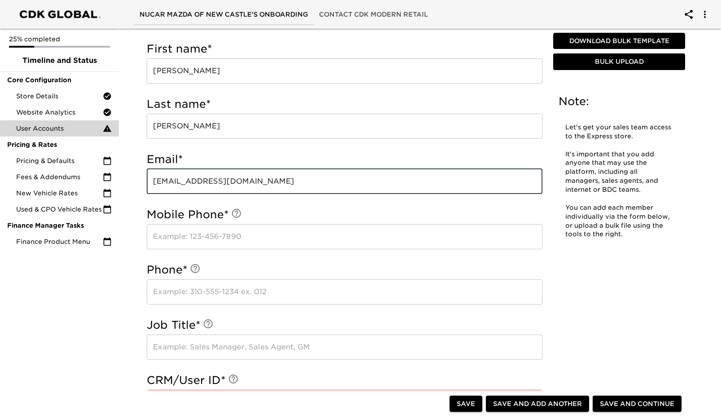
type input "[EMAIL_ADDRESS][DOMAIN_NAME]"
click at [201, 236] on input "text" at bounding box center [345, 236] width 396 height 25
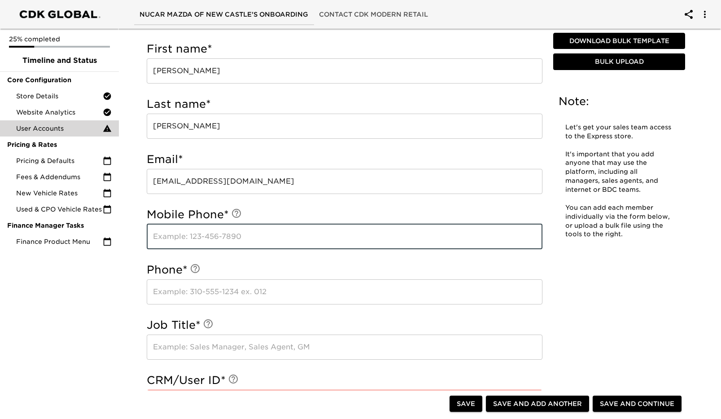
type input ","
click at [231, 295] on input "text" at bounding box center [345, 291] width 396 height 25
click at [222, 235] on input "3023222438" at bounding box center [345, 236] width 396 height 25
type input "3023832465"
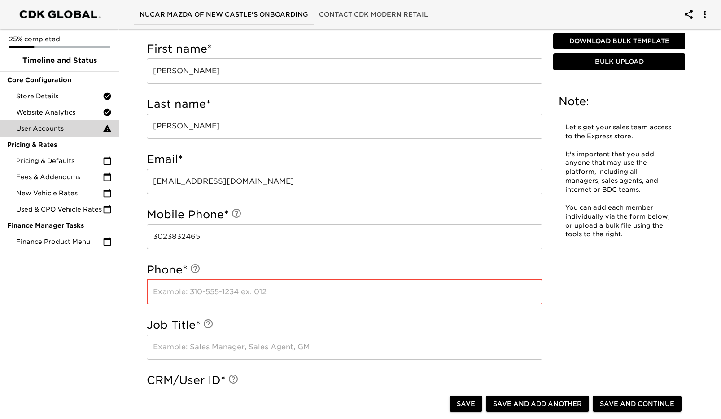
click at [211, 294] on input "text" at bounding box center [345, 291] width 396 height 25
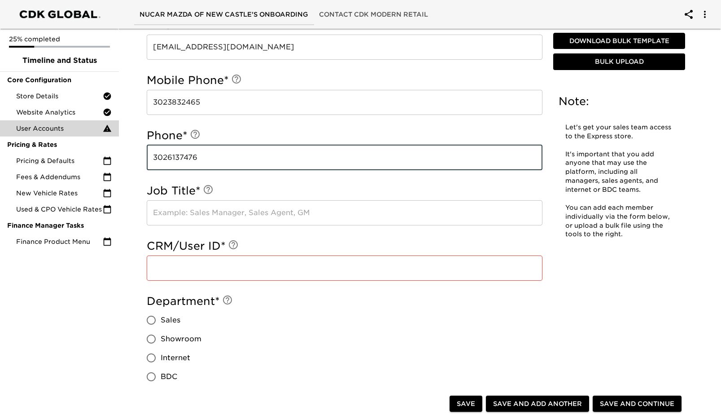
scroll to position [434, 0]
type input "3026137476"
click at [224, 216] on input "text" at bounding box center [345, 212] width 396 height 25
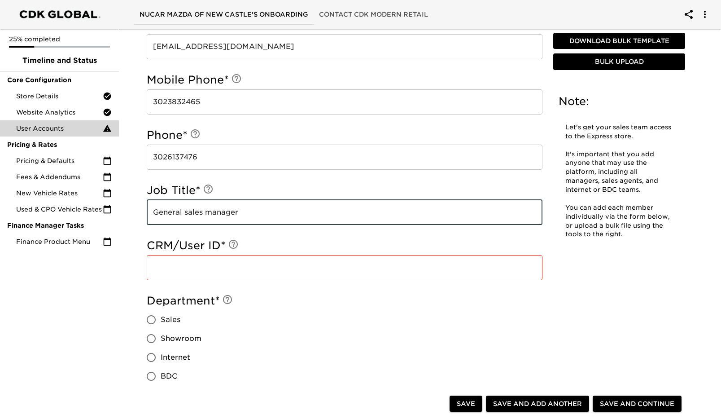
click at [188, 214] on input "General sales manager" at bounding box center [345, 212] width 396 height 25
click at [210, 213] on input "General Sales manager" at bounding box center [345, 212] width 396 height 25
type input "General Sales Manager"
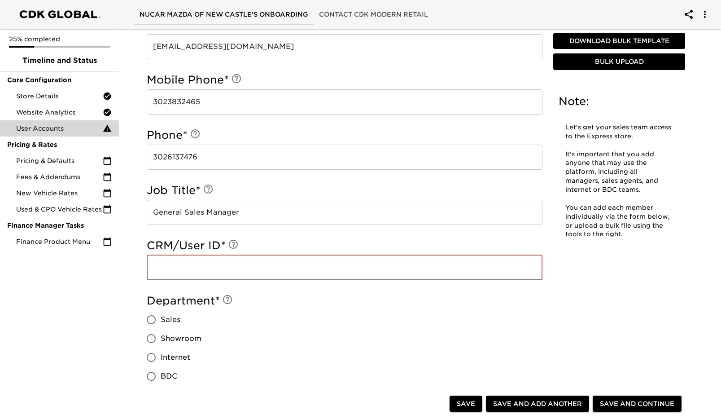
click at [183, 263] on input "text" at bounding box center [345, 267] width 396 height 25
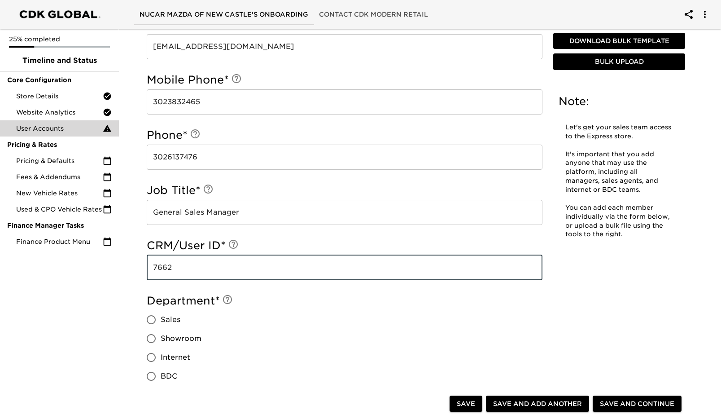
scroll to position [524, 0]
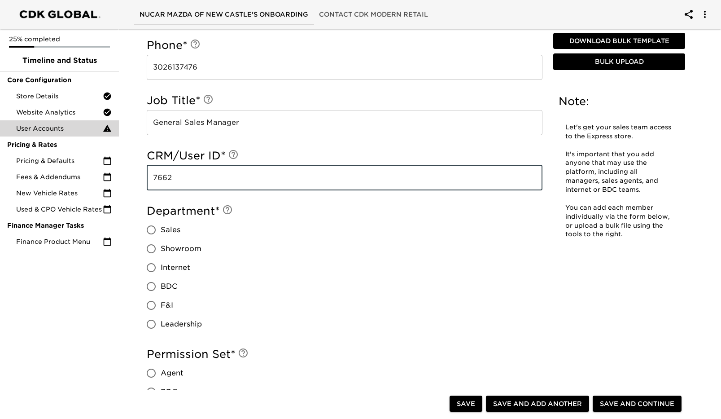
type input "7662"
click at [147, 324] on input "Leadership" at bounding box center [151, 324] width 19 height 19
radio input "true"
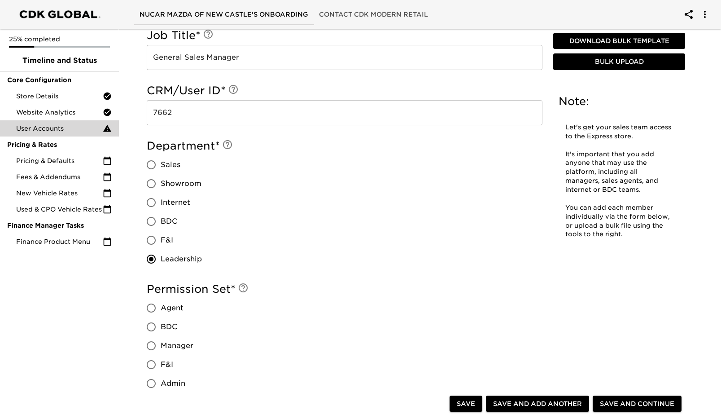
scroll to position [658, 0]
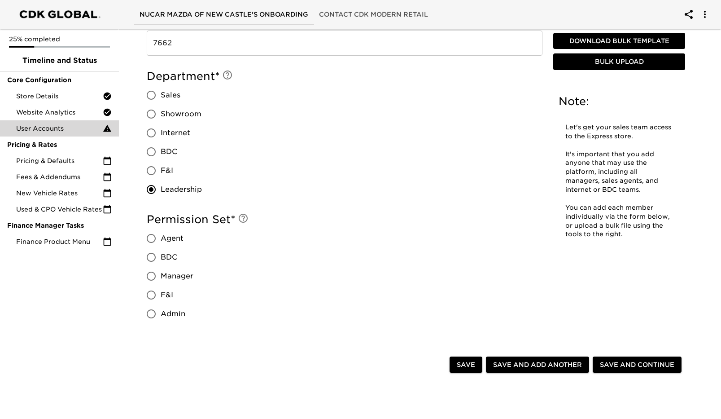
click at [152, 276] on input "Manager" at bounding box center [151, 276] width 19 height 19
radio input "true"
click at [148, 314] on input "Admin" at bounding box center [151, 313] width 19 height 19
radio input "true"
click at [523, 365] on span "Save and Add Another" at bounding box center [537, 364] width 89 height 11
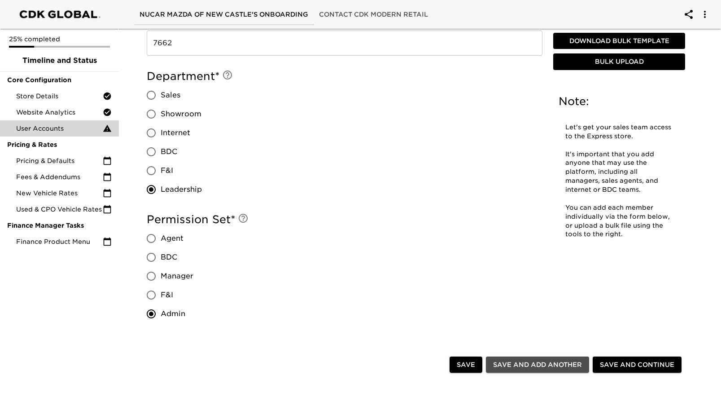
radio input "false"
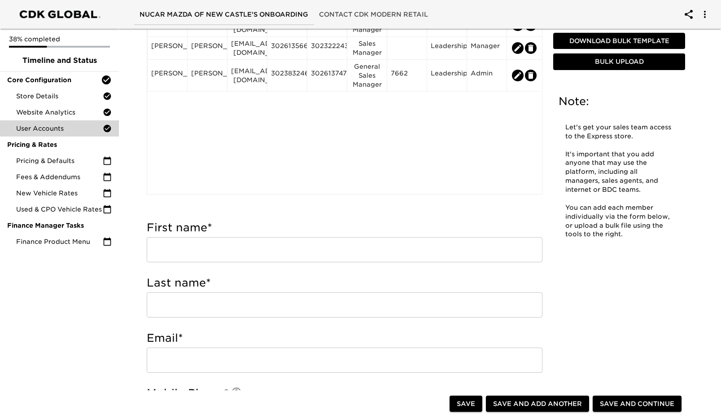
scroll to position [135, 0]
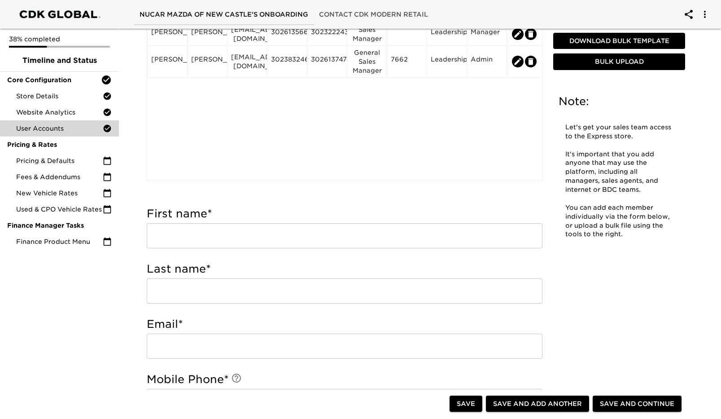
click at [227, 234] on input "text" at bounding box center [345, 235] width 396 height 25
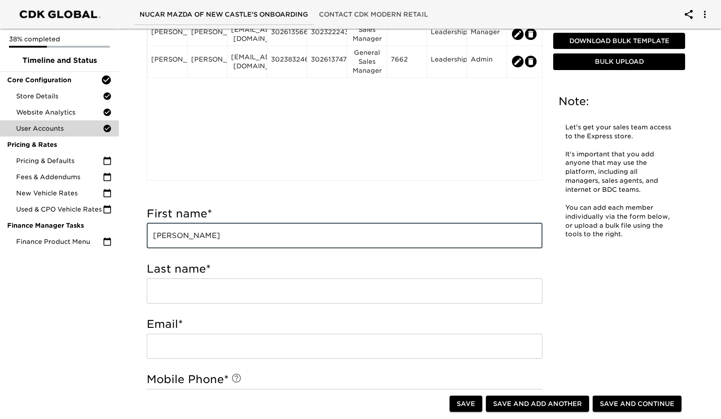
type input "[PERSON_NAME]"
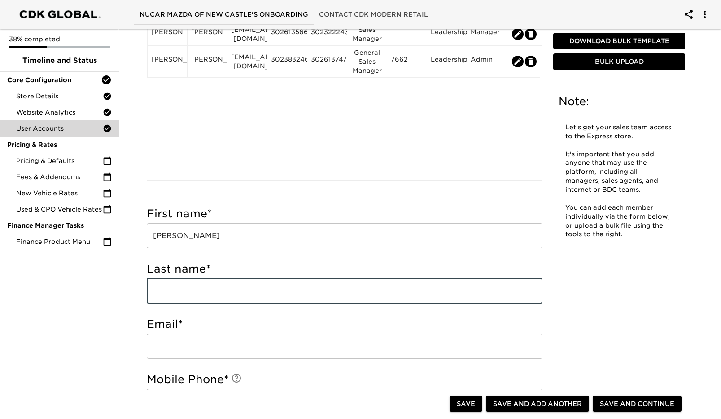
click at [217, 283] on input "text" at bounding box center [345, 290] width 396 height 25
type input "Gell"
click at [172, 352] on input "email" at bounding box center [345, 345] width 396 height 25
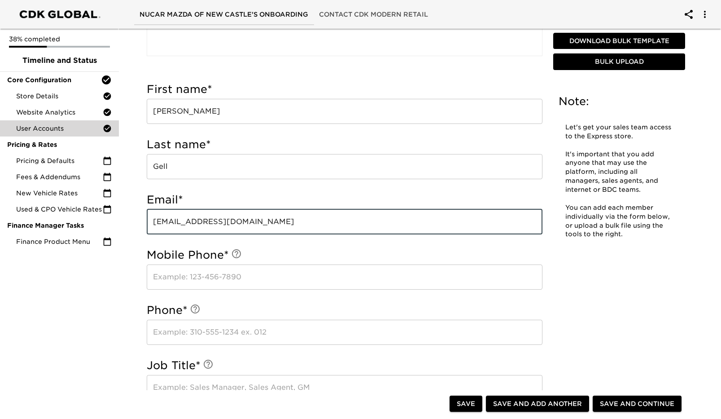
scroll to position [269, 0]
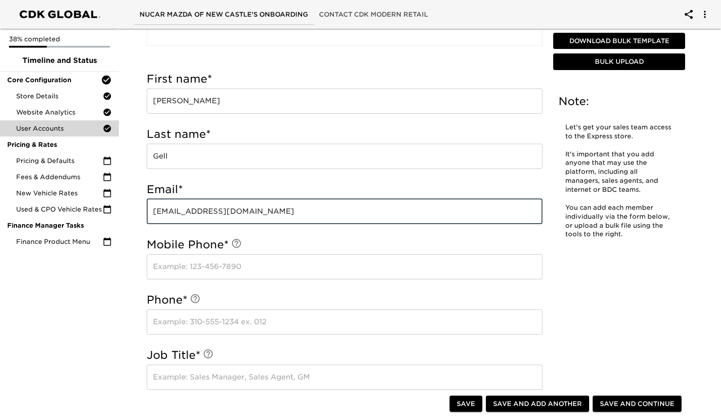
type input "[EMAIL_ADDRESS][DOMAIN_NAME]"
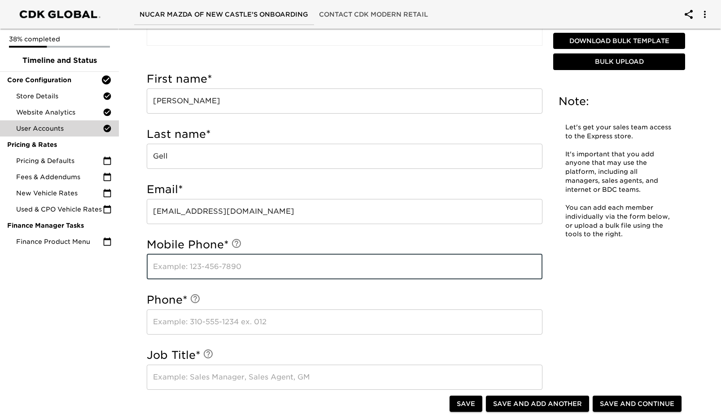
click at [165, 266] on input "text" at bounding box center [345, 266] width 396 height 25
type input "3022998473"
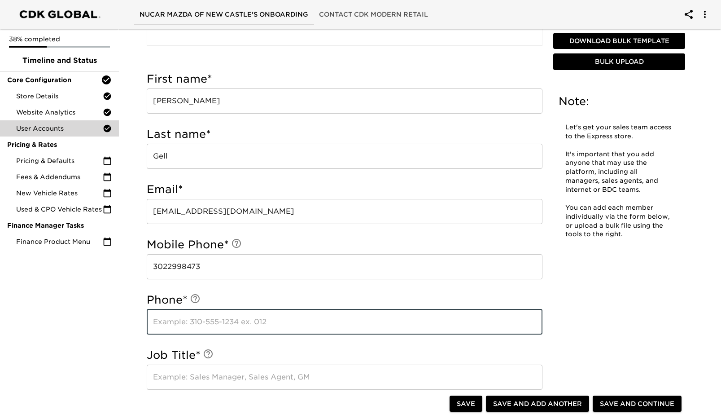
click at [183, 322] on input "text" at bounding box center [345, 321] width 396 height 25
type input "3026135454"
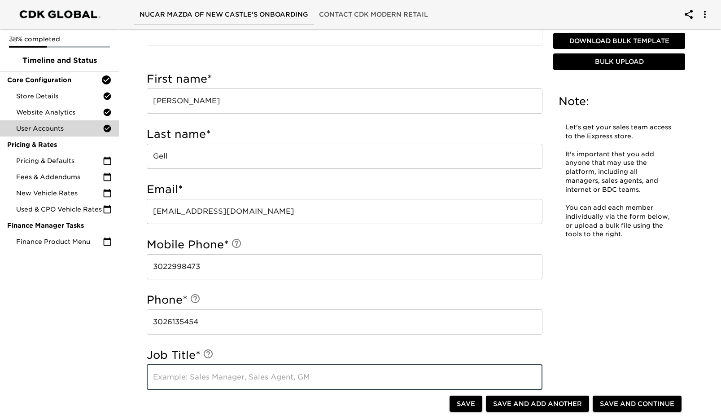
click at [165, 376] on input "text" at bounding box center [345, 376] width 396 height 25
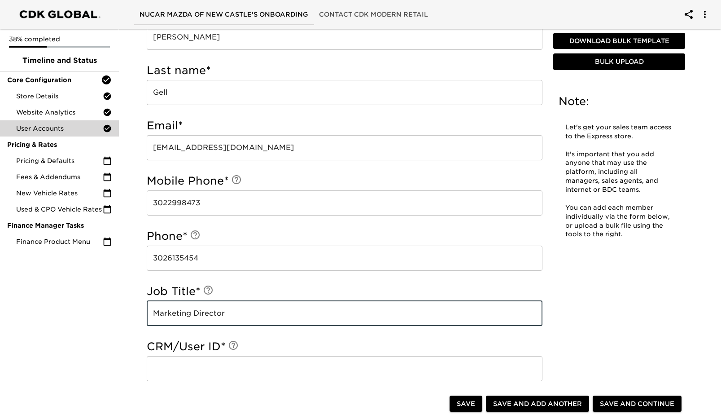
scroll to position [494, 0]
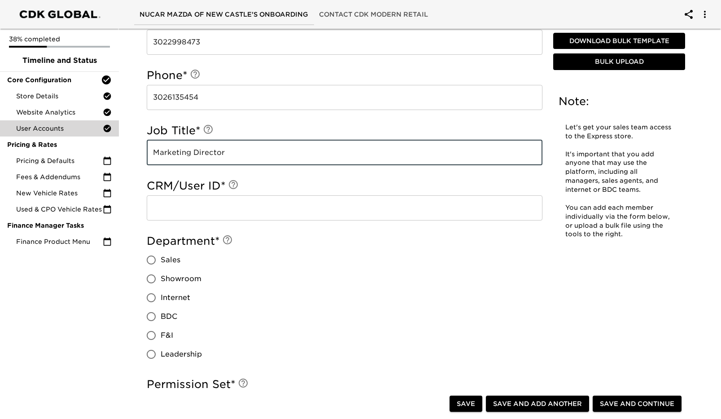
type input "Marketing Director"
click at [153, 354] on input "Leadership" at bounding box center [151, 354] width 19 height 19
radio input "true"
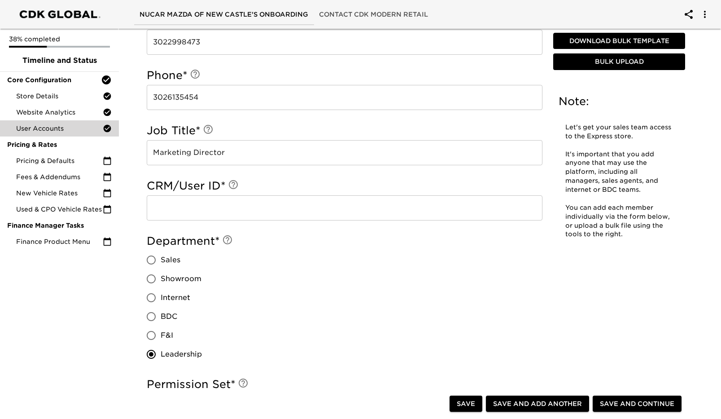
click at [199, 214] on input "text" at bounding box center [345, 207] width 396 height 25
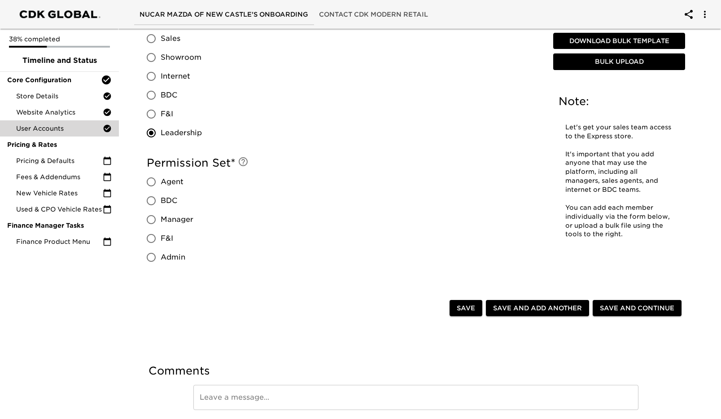
scroll to position [718, 0]
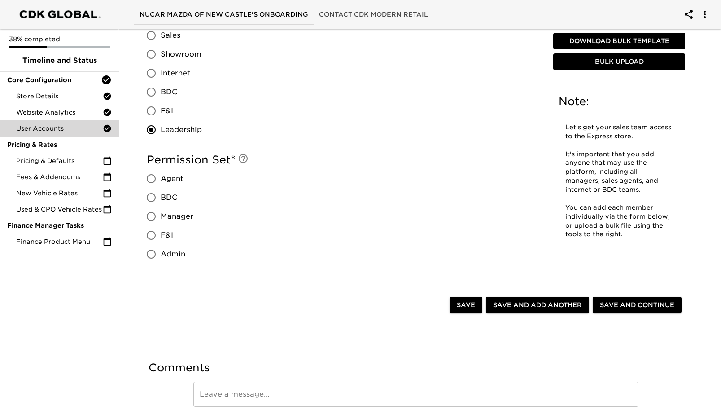
type input "7624"
click at [148, 252] on input "Admin" at bounding box center [151, 254] width 19 height 19
radio input "true"
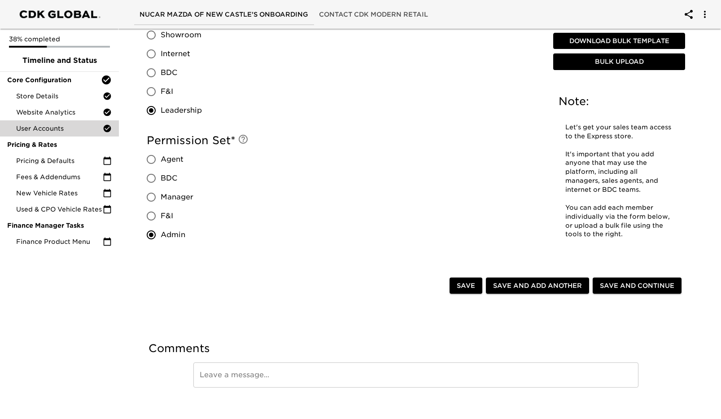
scroll to position [748, 0]
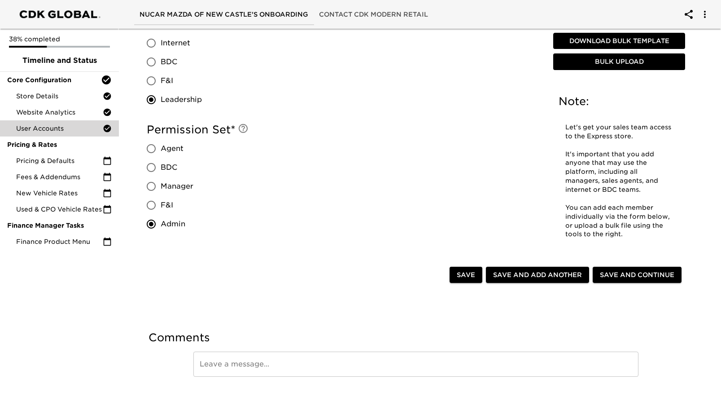
click at [525, 278] on span "Save and Add Another" at bounding box center [537, 274] width 89 height 11
radio input "false"
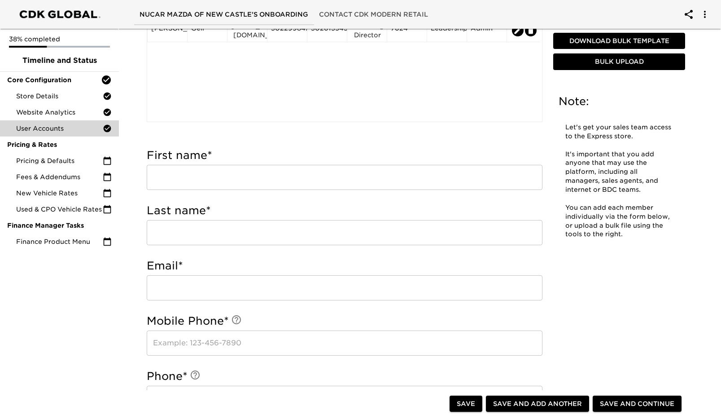
scroll to position [254, 0]
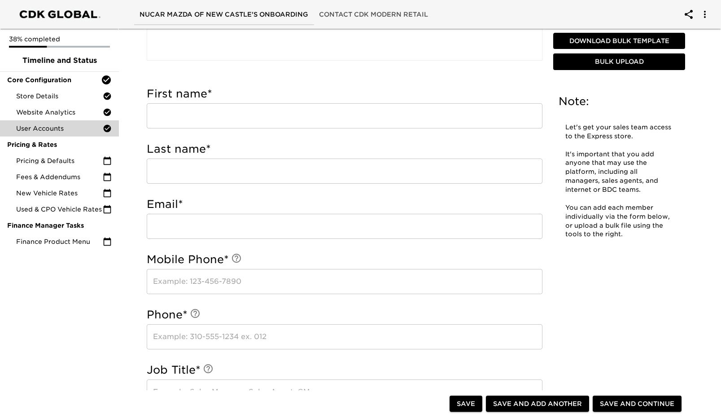
click at [173, 119] on input "text" at bounding box center [345, 115] width 396 height 25
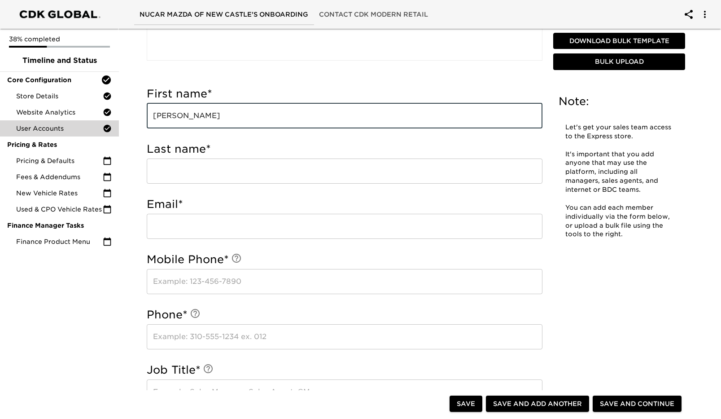
type input "[PERSON_NAME]"
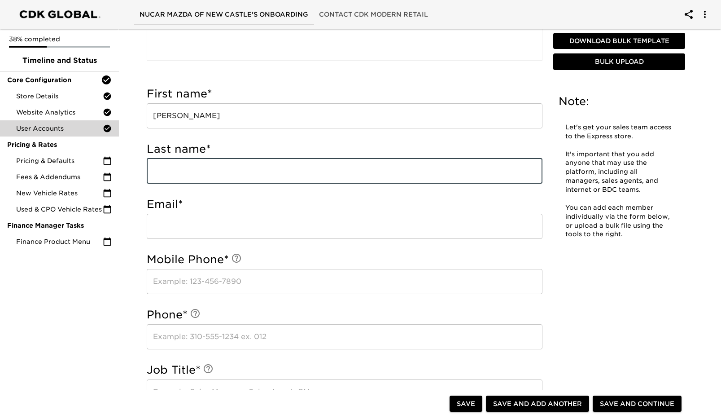
click at [166, 175] on input "text" at bounding box center [345, 170] width 396 height 25
type input "[PERSON_NAME]"
click at [169, 224] on input "email" at bounding box center [345, 226] width 396 height 25
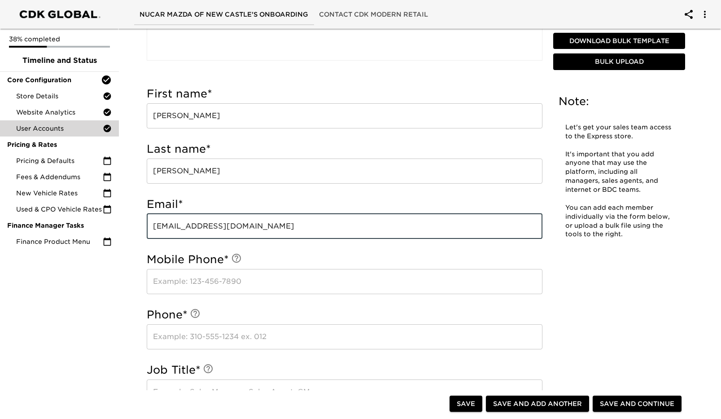
type input "[EMAIL_ADDRESS][DOMAIN_NAME]"
click at [167, 286] on input "text" at bounding box center [345, 281] width 396 height 25
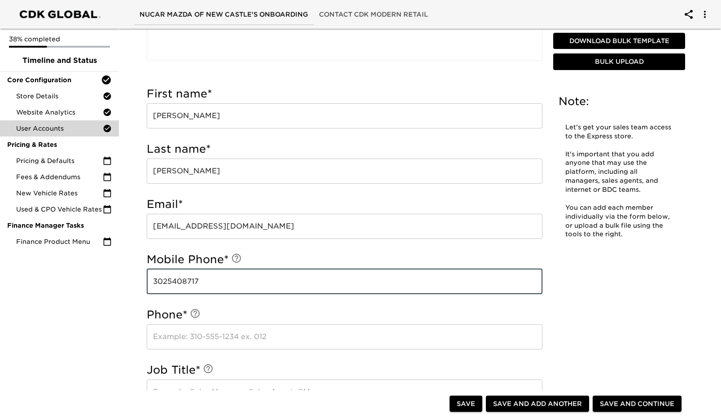
type input "3025408717"
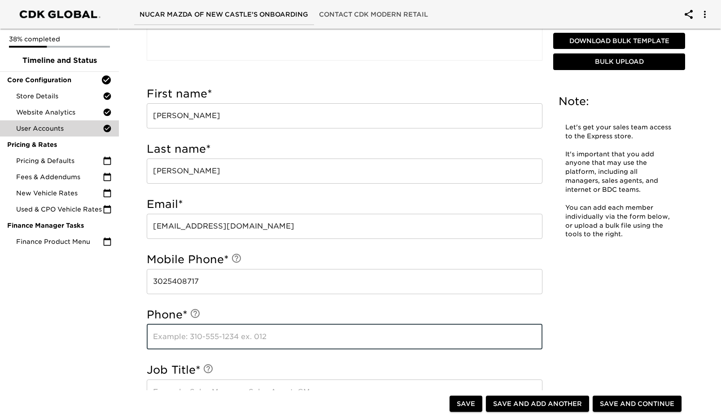
click at [263, 336] on input "text" at bounding box center [345, 336] width 396 height 25
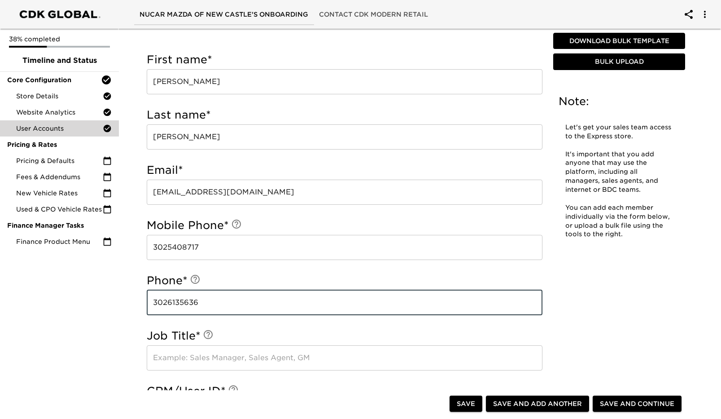
scroll to position [344, 0]
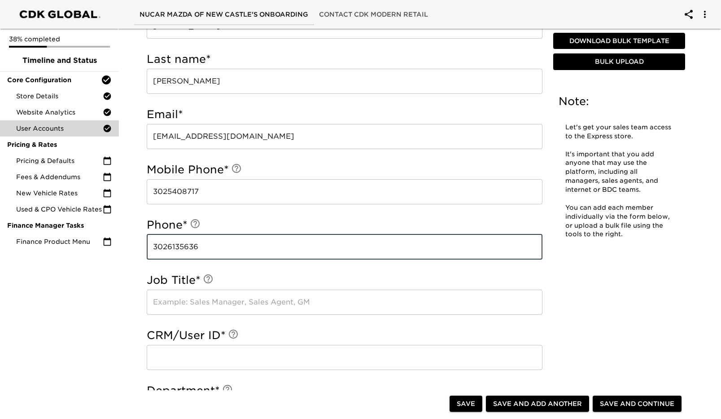
type input "3026135636"
click at [189, 311] on input "text" at bounding box center [345, 301] width 396 height 25
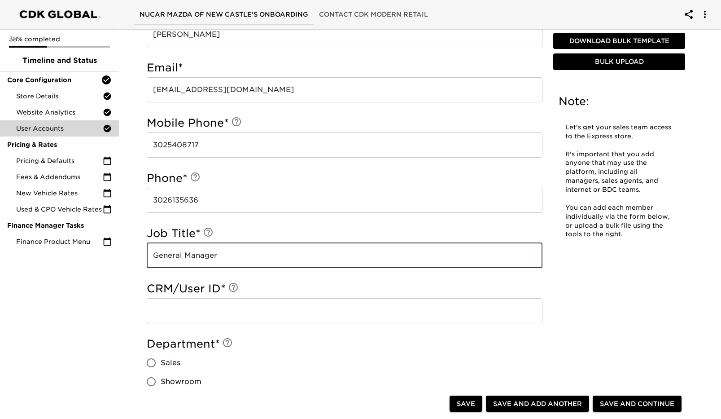
scroll to position [479, 0]
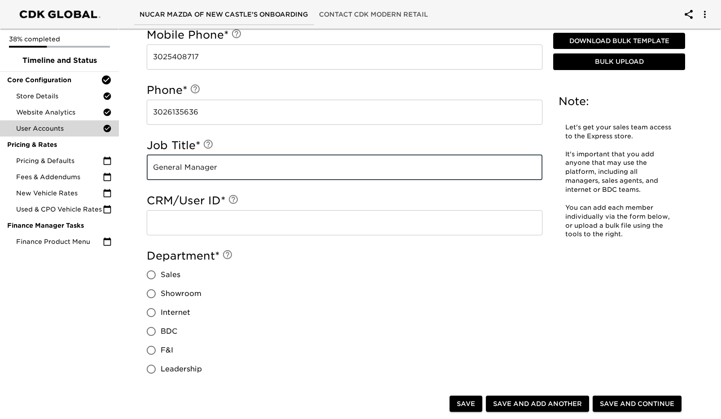
type input "General Manager"
click at [207, 221] on input "text" at bounding box center [345, 222] width 396 height 25
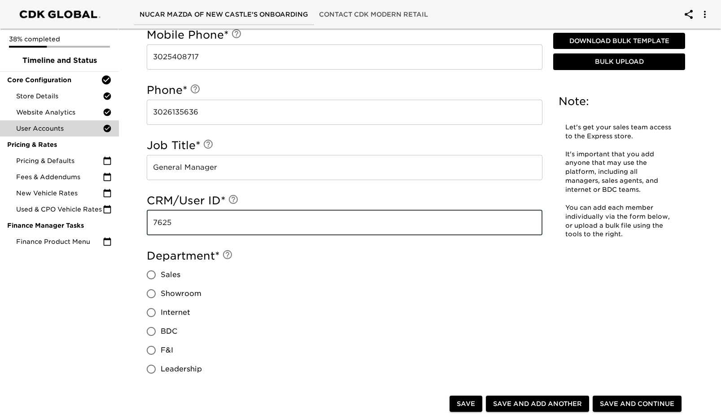
type input "7625"
click at [147, 370] on input "Leadership" at bounding box center [151, 368] width 19 height 19
radio input "true"
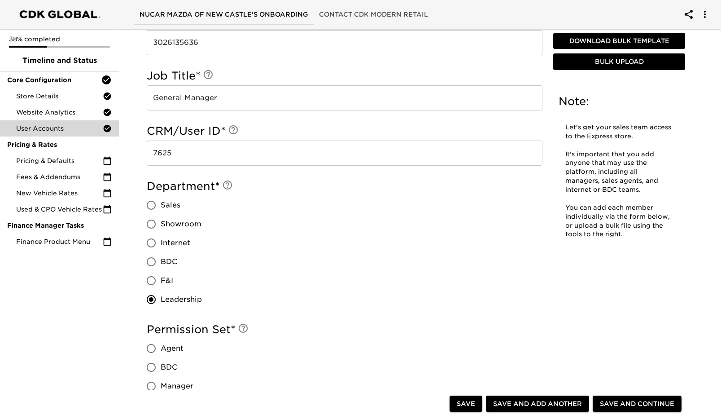
scroll to position [613, 0]
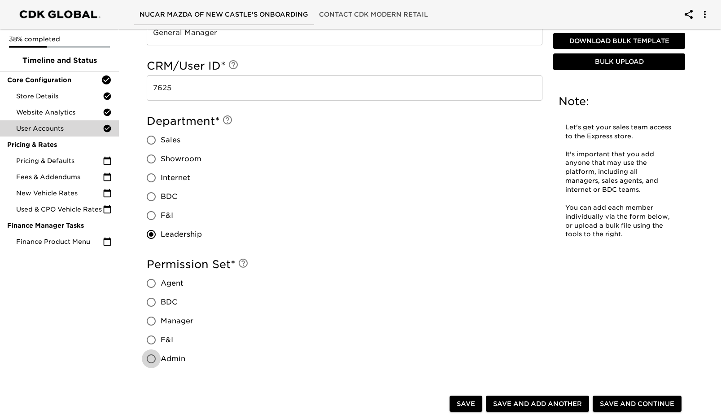
click at [151, 357] on input "Admin" at bounding box center [151, 358] width 19 height 19
radio input "true"
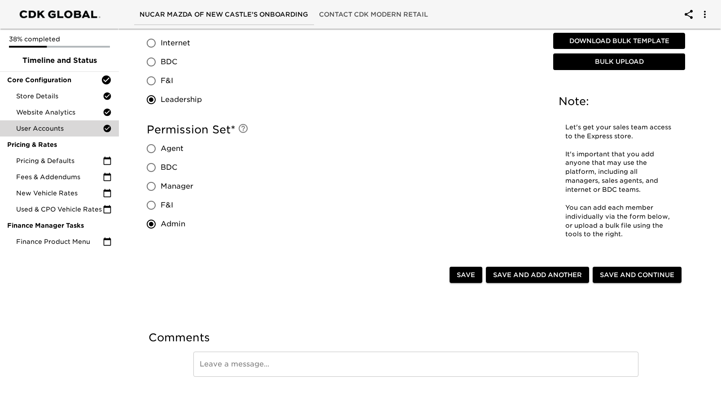
click at [560, 275] on span "Save and Add Another" at bounding box center [537, 274] width 89 height 11
radio input "false"
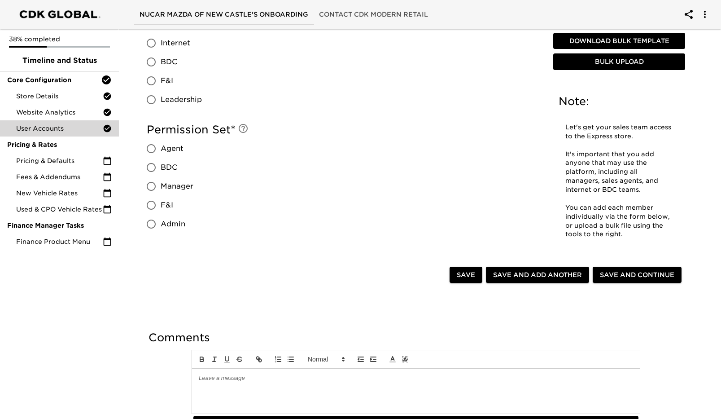
click at [650, 271] on span "Save and Continue" at bounding box center [637, 274] width 74 height 11
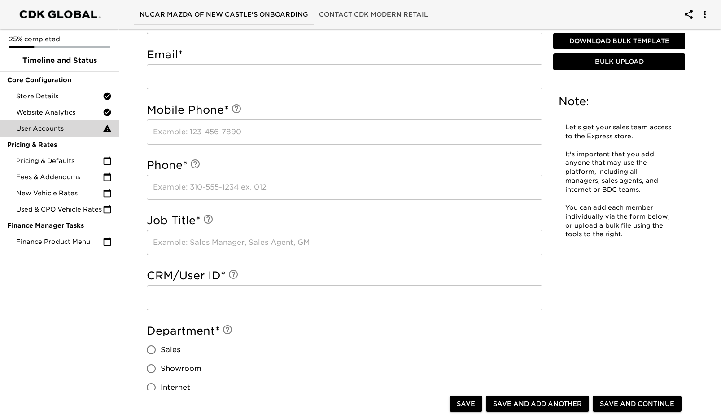
scroll to position [179, 0]
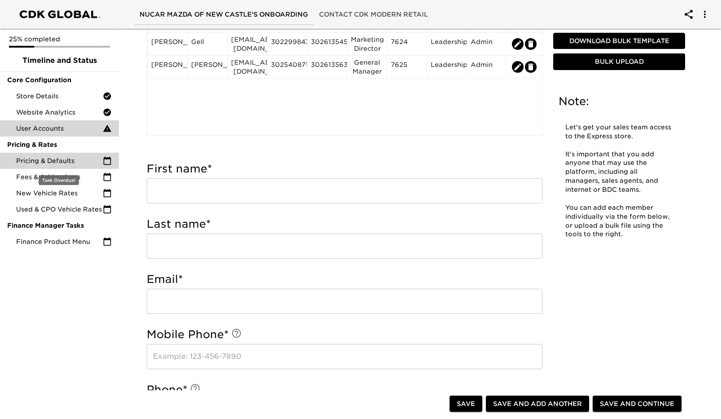
click at [74, 162] on span "Pricing & Defaults" at bounding box center [59, 160] width 87 height 9
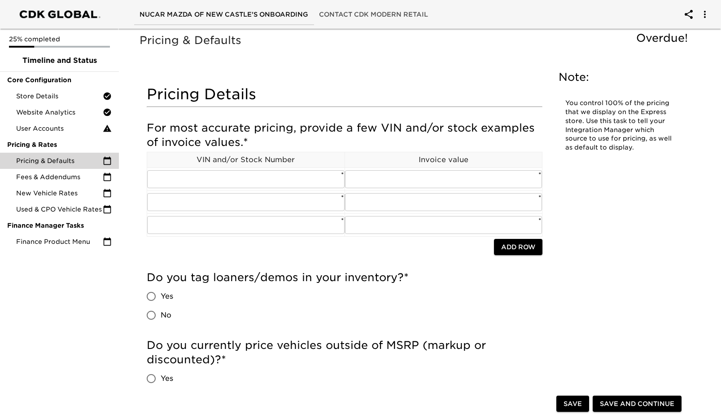
scroll to position [45, 0]
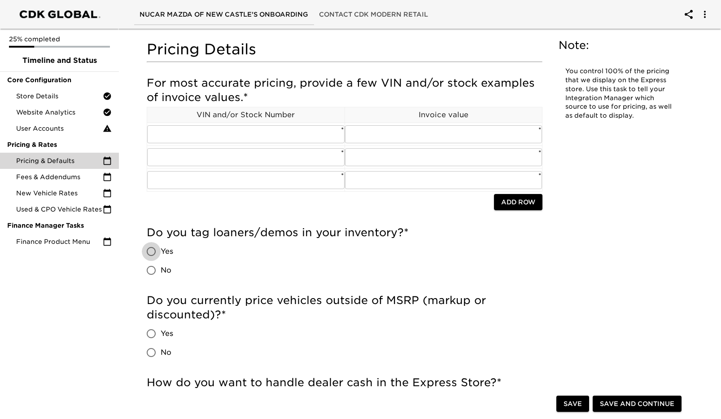
click at [150, 249] on input "Yes" at bounding box center [151, 251] width 19 height 19
radio input "true"
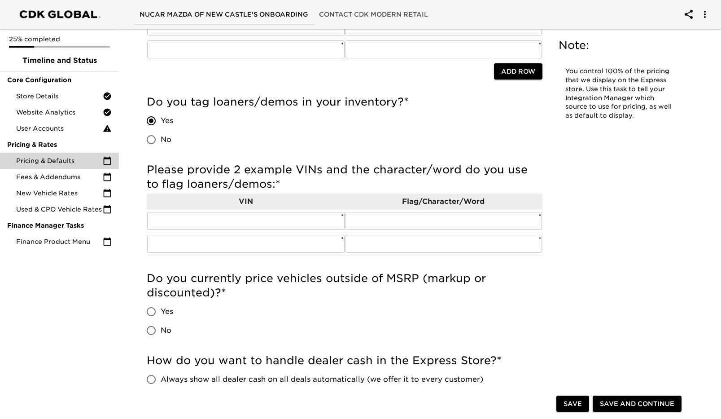
scroll to position [179, 0]
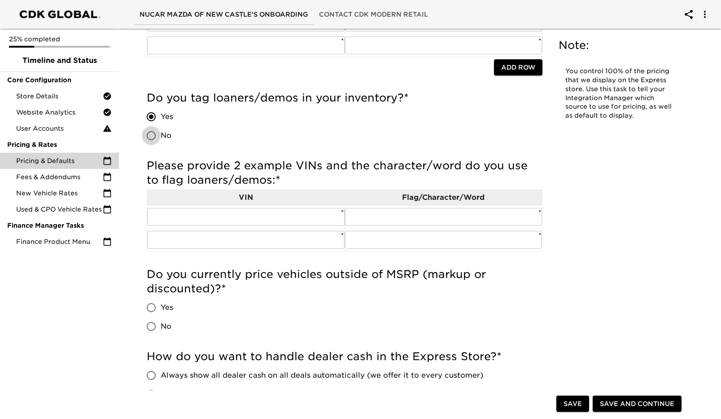
click at [152, 135] on input "No" at bounding box center [151, 135] width 19 height 19
radio input "true"
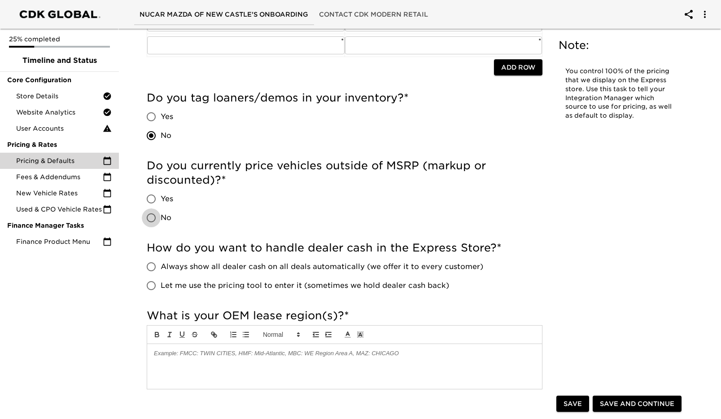
click at [153, 217] on input "No" at bounding box center [151, 217] width 19 height 19
radio input "true"
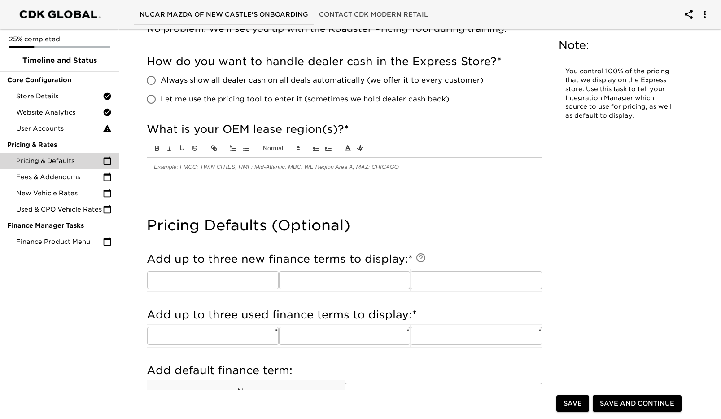
scroll to position [404, 0]
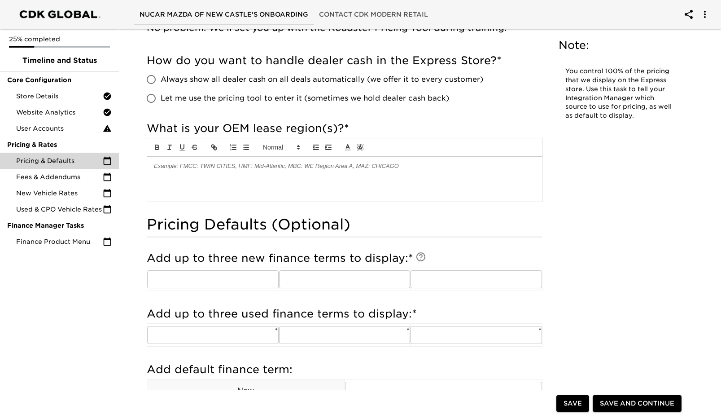
click at [171, 167] on p at bounding box center [344, 166] width 381 height 8
click at [302, 189] on div "Mid Atlantic" at bounding box center [344, 179] width 395 height 45
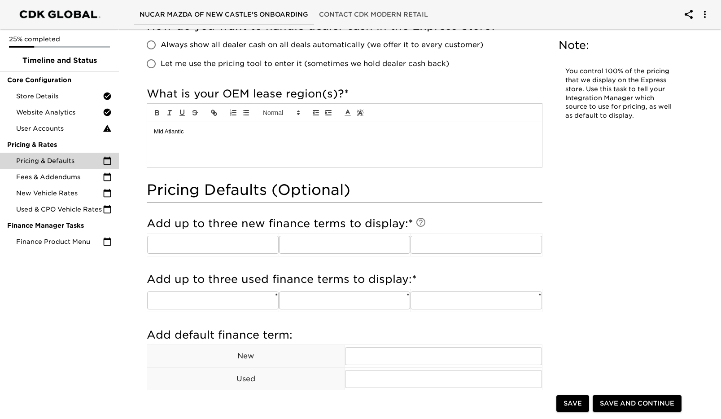
scroll to position [538, 0]
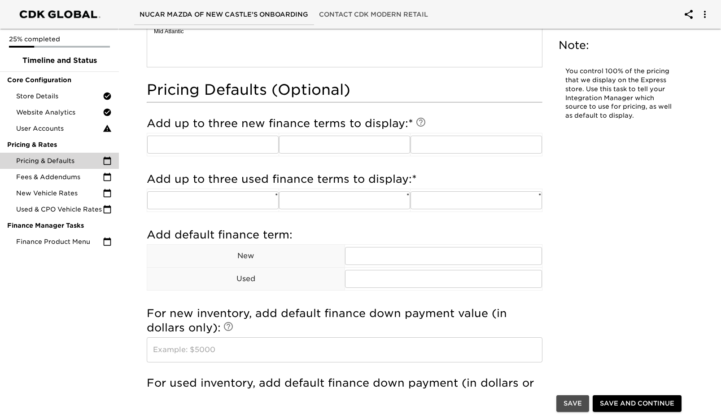
click at [580, 399] on span "Save" at bounding box center [573, 403] width 18 height 11
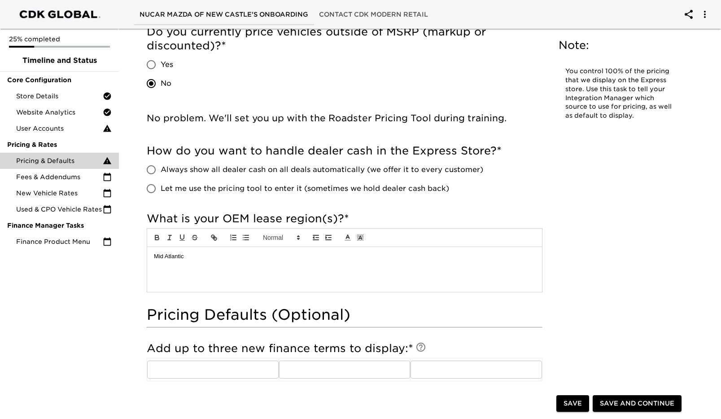
scroll to position [171, 0]
